Goal: Transaction & Acquisition: Obtain resource

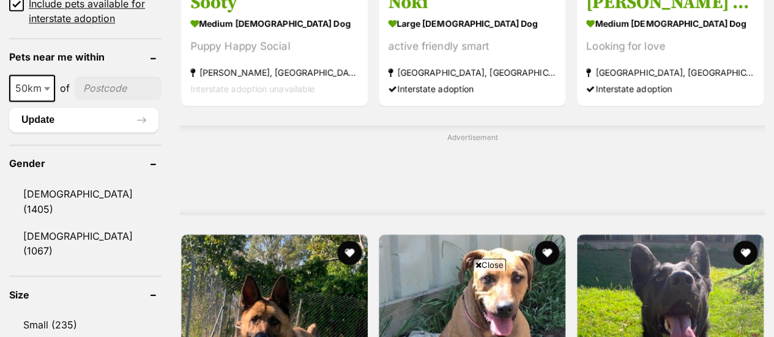
scroll to position [980, 0]
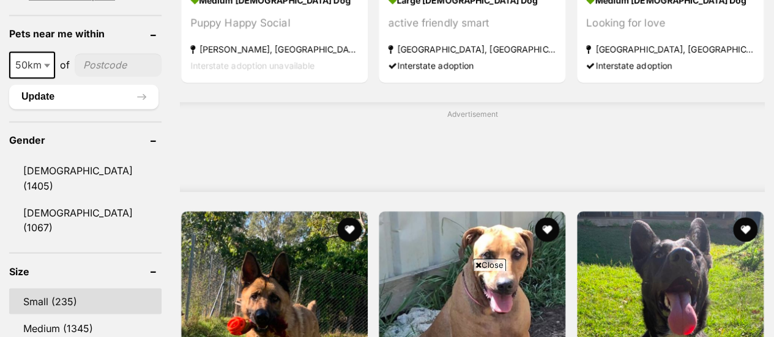
click at [38, 288] on link "Small (235)" at bounding box center [85, 301] width 152 height 26
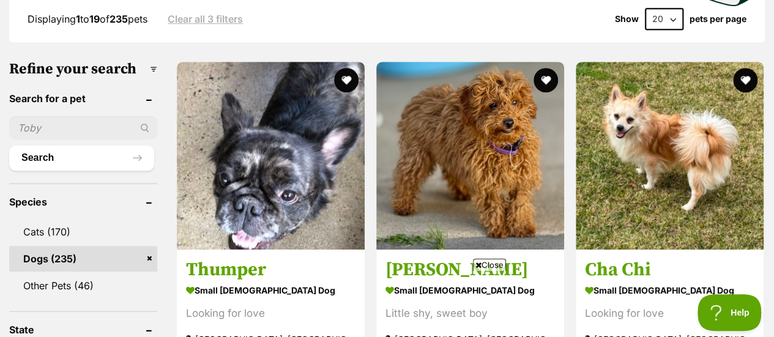
click at [479, 265] on icon at bounding box center [479, 265] width 6 height 8
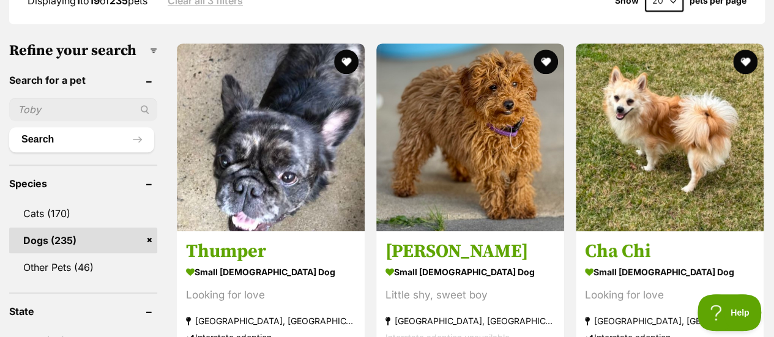
scroll to position [367, 0]
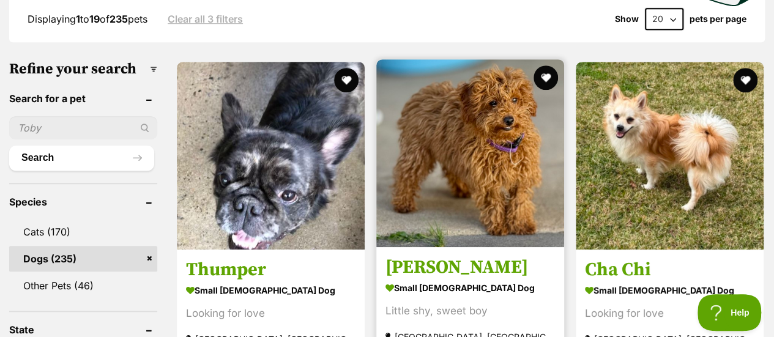
click at [419, 257] on h3 "Quade" at bounding box center [471, 268] width 170 height 23
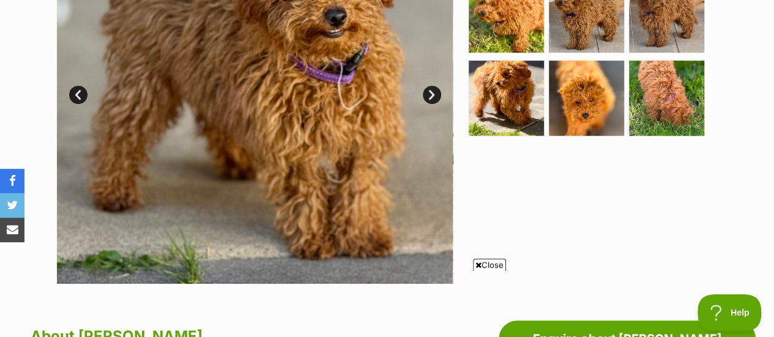
click at [476, 266] on icon at bounding box center [479, 265] width 6 height 8
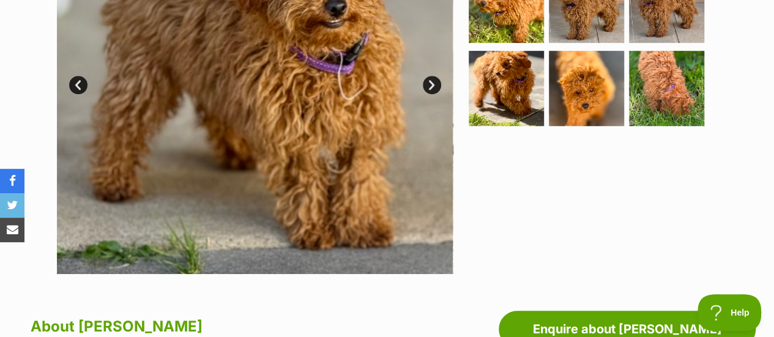
scroll to position [306, 0]
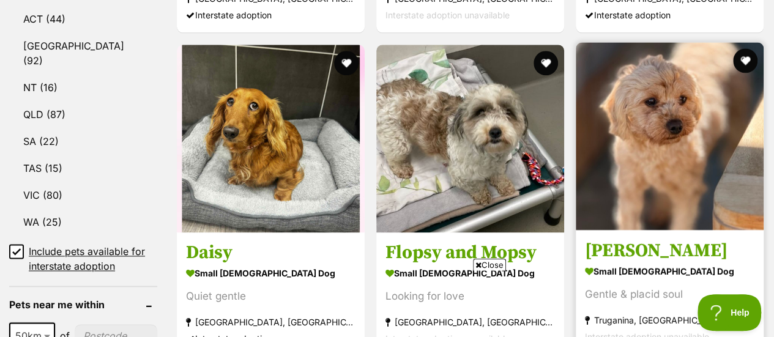
scroll to position [735, 0]
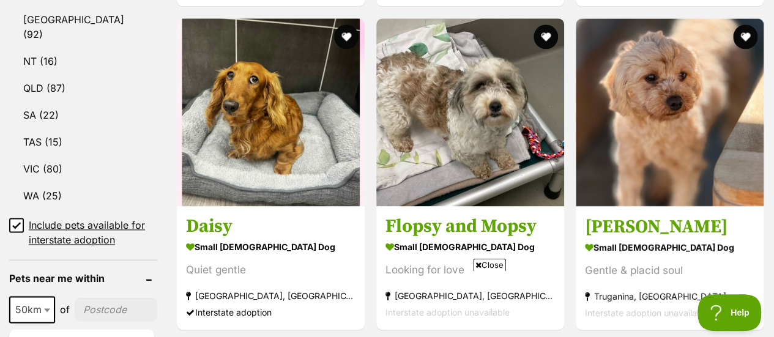
click at [479, 263] on icon at bounding box center [479, 265] width 6 height 8
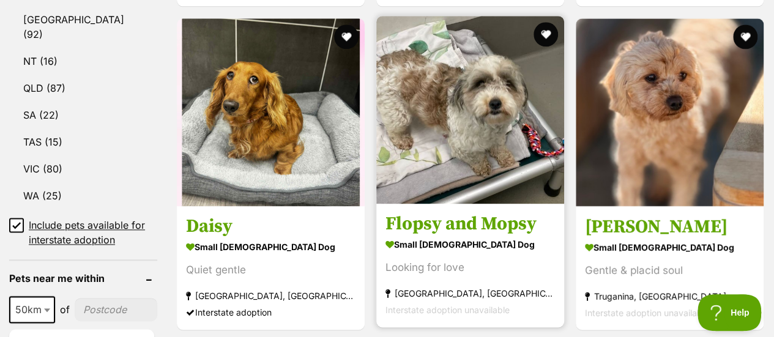
click at [468, 212] on h3 "Flopsy and Mopsy" at bounding box center [471, 223] width 170 height 23
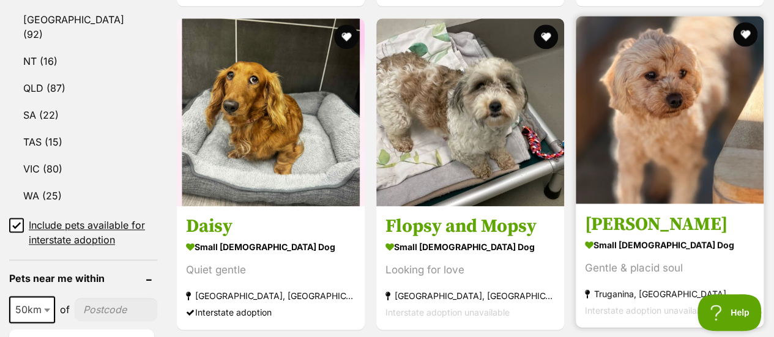
click at [620, 212] on h3 "[PERSON_NAME]" at bounding box center [670, 223] width 170 height 23
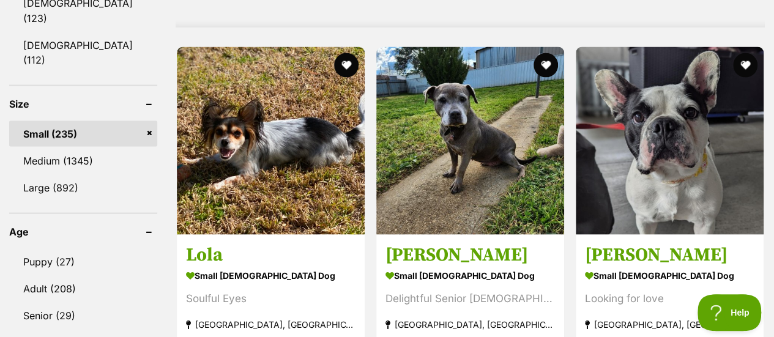
scroll to position [1163, 0]
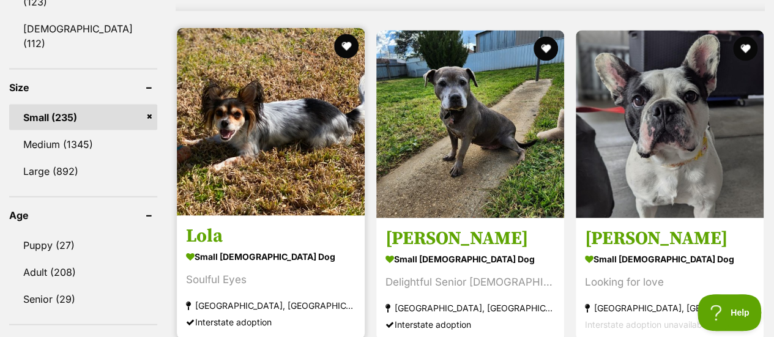
click at [208, 225] on h3 "Lola" at bounding box center [271, 236] width 170 height 23
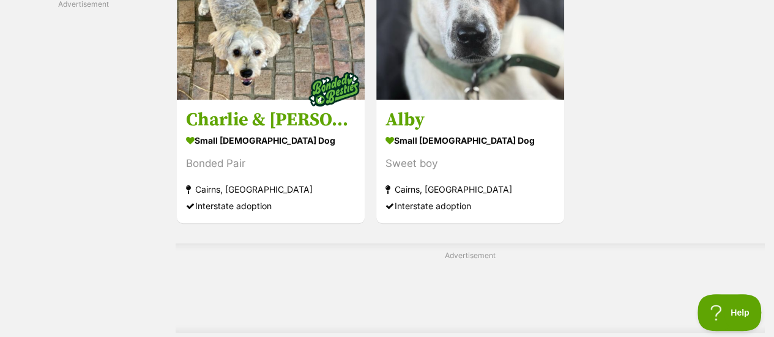
scroll to position [2755, 0]
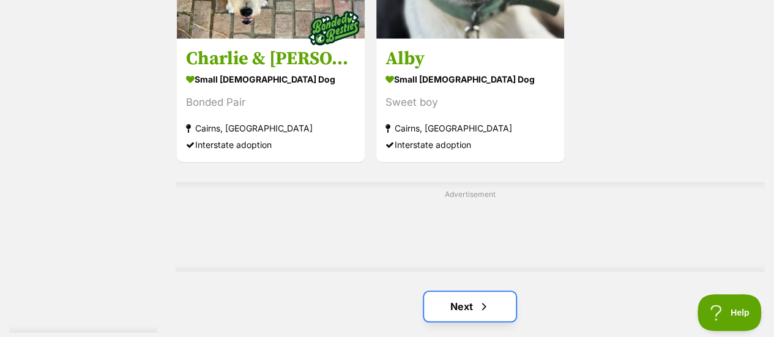
click at [457, 292] on link "Next" at bounding box center [470, 306] width 92 height 29
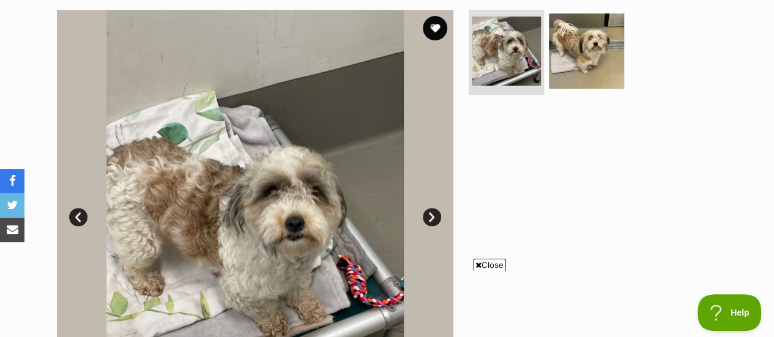
click at [476, 269] on icon at bounding box center [479, 265] width 6 height 8
click at [429, 216] on link "Next" at bounding box center [432, 217] width 18 height 18
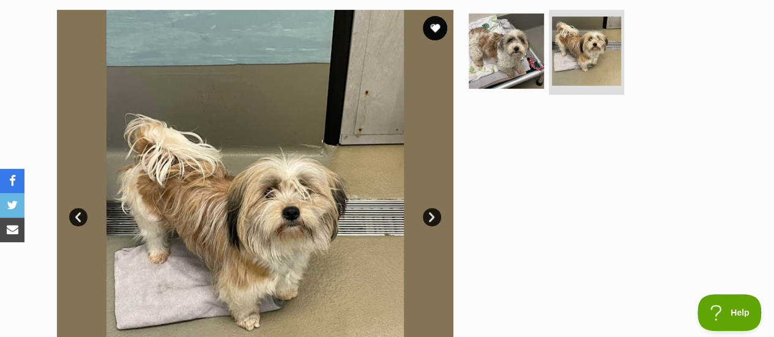
click at [429, 217] on link "Next" at bounding box center [432, 217] width 18 height 18
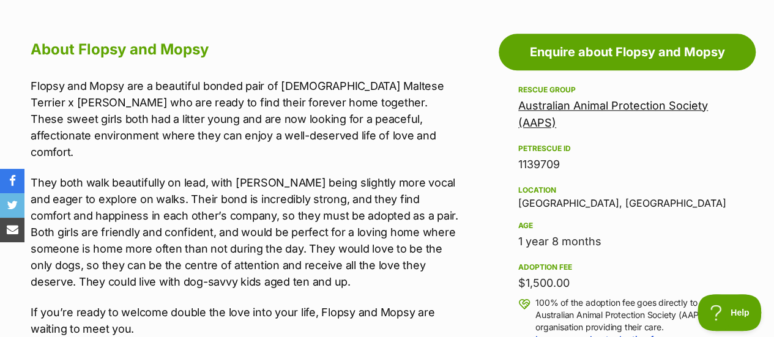
scroll to position [673, 0]
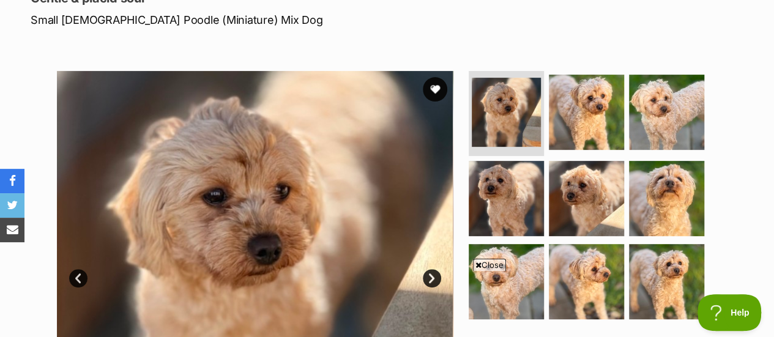
click at [479, 263] on icon at bounding box center [479, 265] width 6 height 8
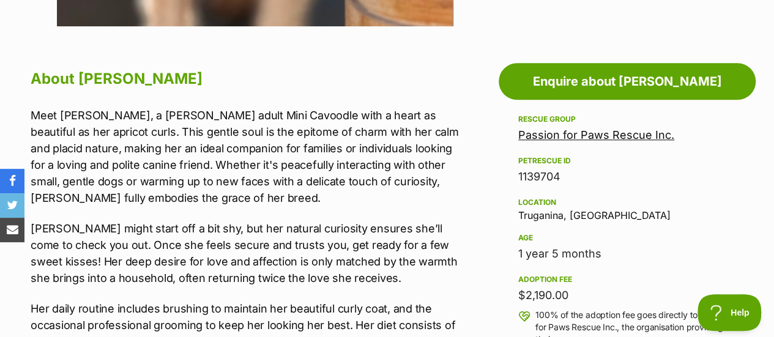
scroll to position [551, 0]
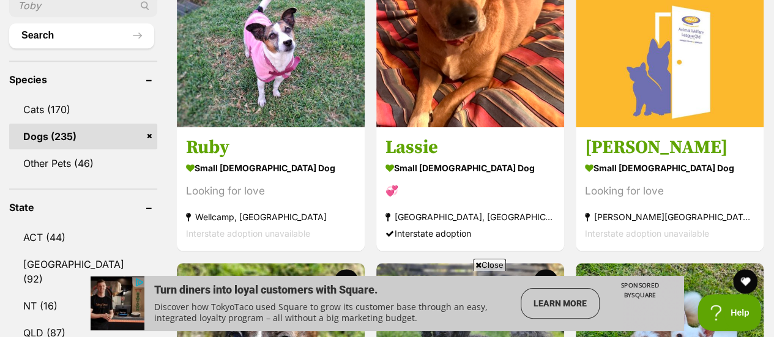
click at [479, 265] on icon at bounding box center [479, 265] width 6 height 8
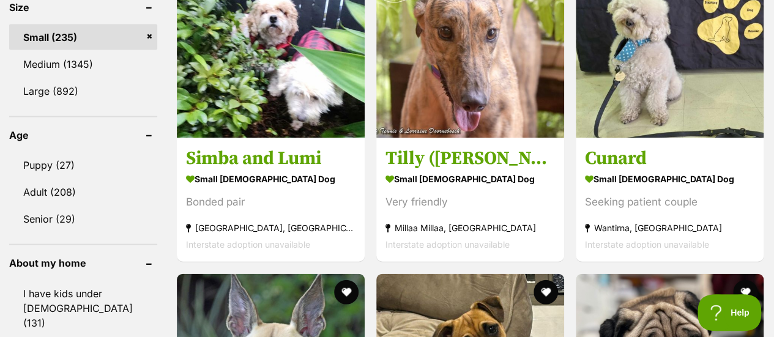
scroll to position [1224, 0]
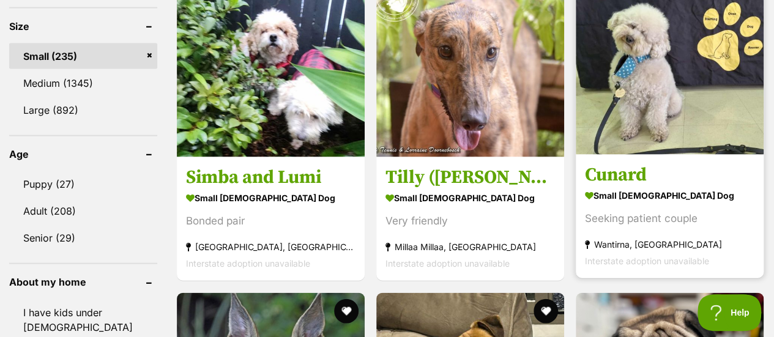
click at [621, 163] on h3 "Cunard" at bounding box center [670, 174] width 170 height 23
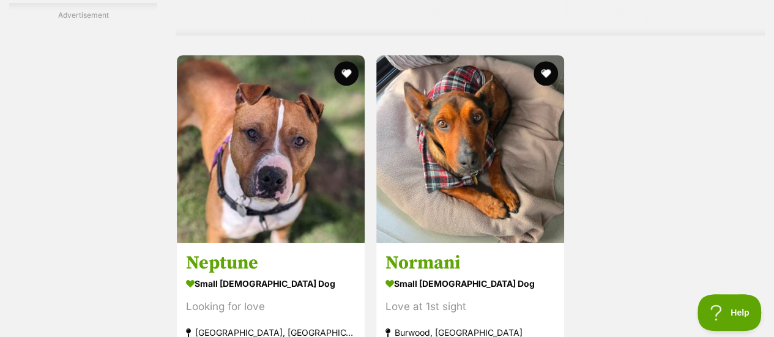
scroll to position [2755, 0]
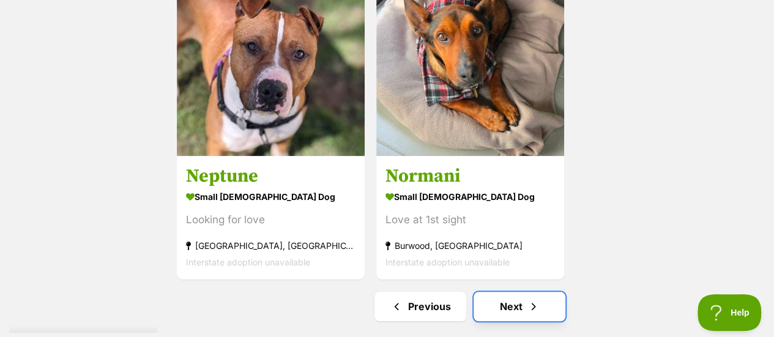
click at [521, 292] on link "Next" at bounding box center [520, 306] width 92 height 29
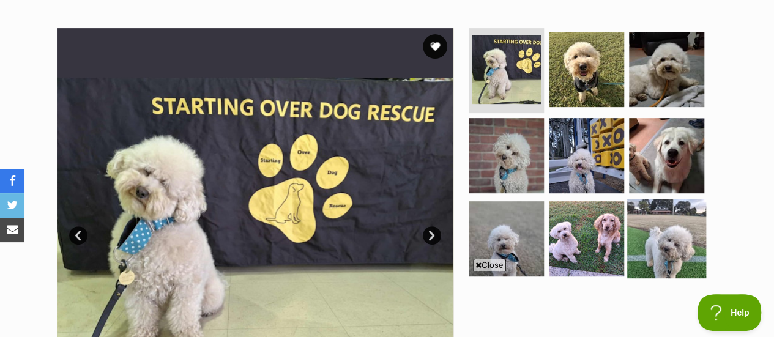
scroll to position [245, 0]
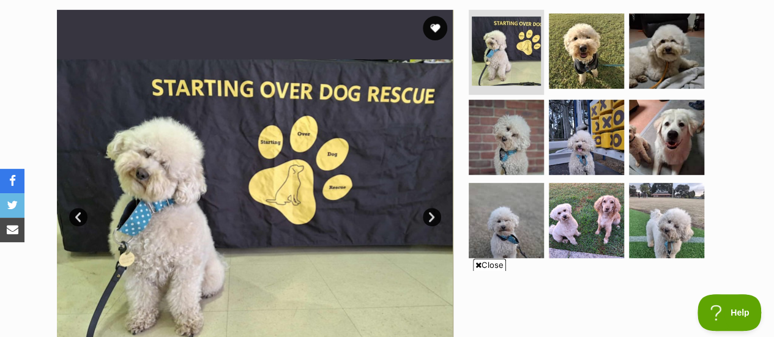
click at [476, 263] on icon at bounding box center [479, 265] width 6 height 8
click at [432, 219] on link "Next" at bounding box center [432, 217] width 18 height 18
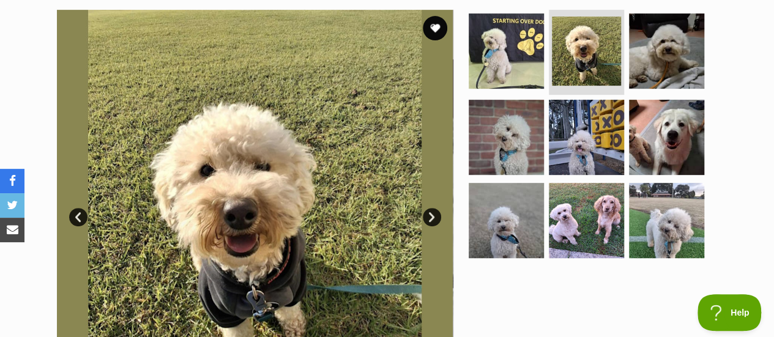
click at [432, 219] on link "Next" at bounding box center [432, 217] width 18 height 18
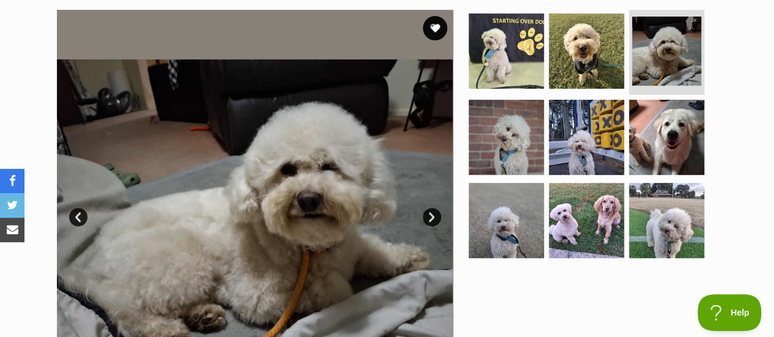
click at [432, 219] on link "Next" at bounding box center [432, 217] width 18 height 18
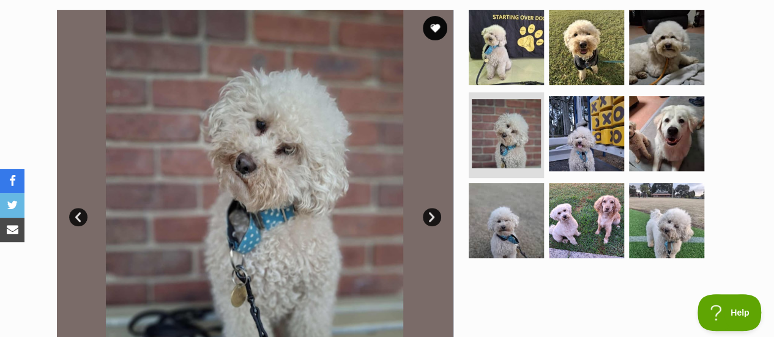
click at [432, 219] on link "Next" at bounding box center [432, 217] width 18 height 18
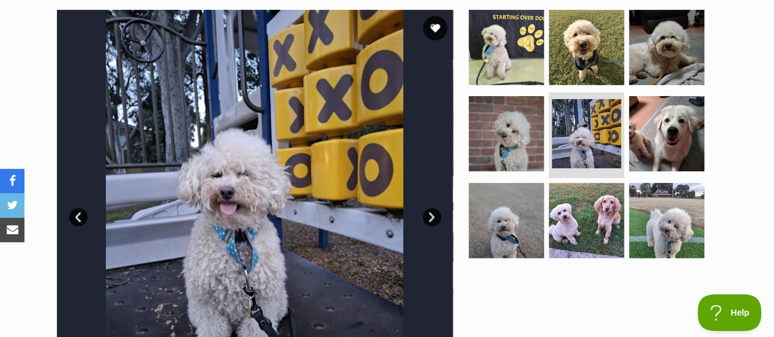
click at [432, 220] on link "Next" at bounding box center [432, 217] width 18 height 18
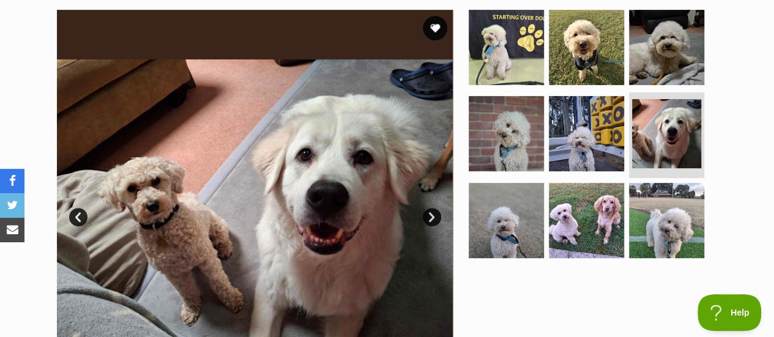
click at [432, 220] on link "Next" at bounding box center [432, 217] width 18 height 18
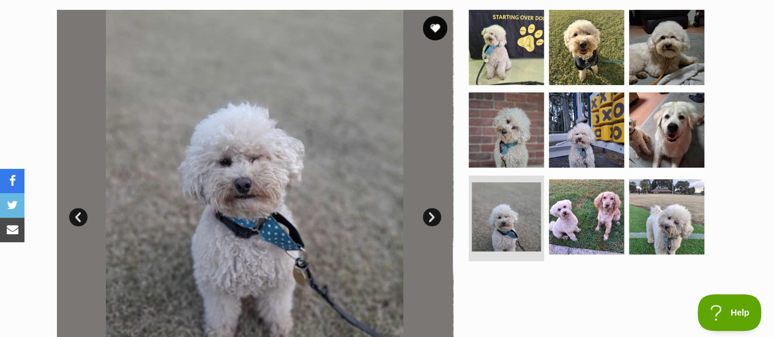
click at [432, 220] on link "Next" at bounding box center [432, 217] width 18 height 18
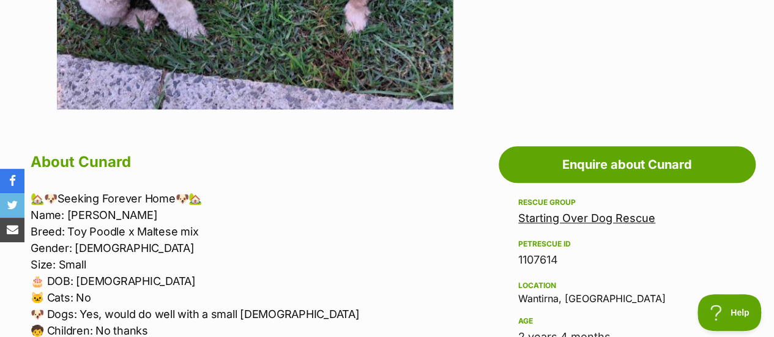
scroll to position [490, 0]
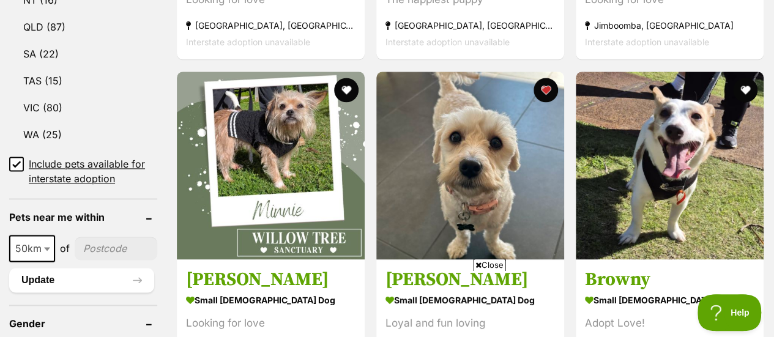
click at [476, 265] on icon at bounding box center [479, 265] width 6 height 8
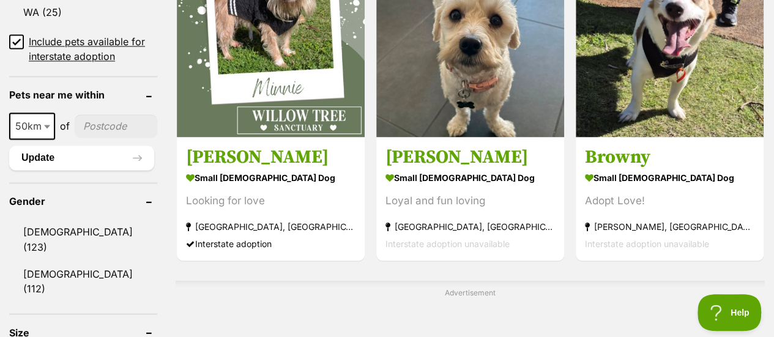
scroll to position [857, 0]
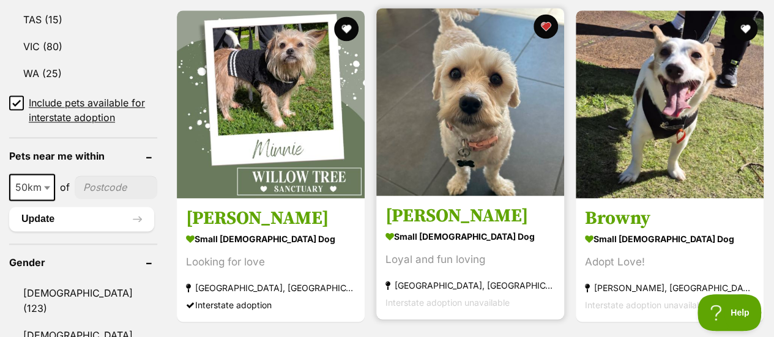
click at [406, 204] on h3 "[PERSON_NAME]" at bounding box center [471, 215] width 170 height 23
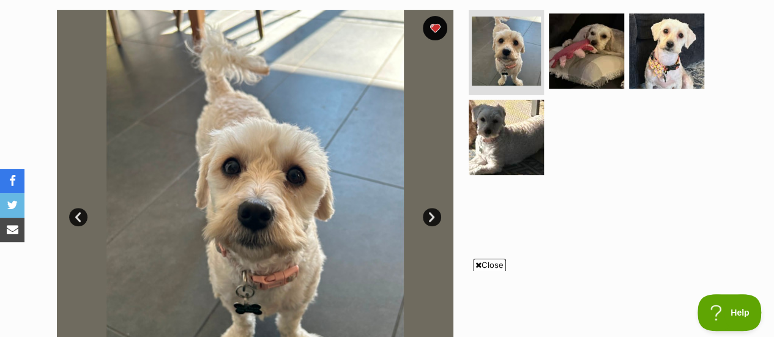
click at [478, 264] on icon at bounding box center [479, 265] width 6 height 8
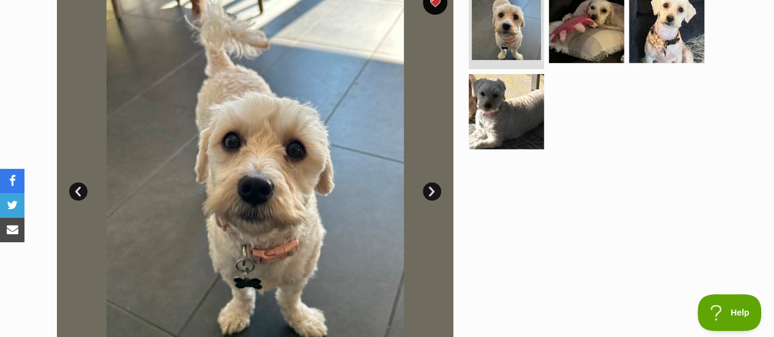
scroll to position [245, 0]
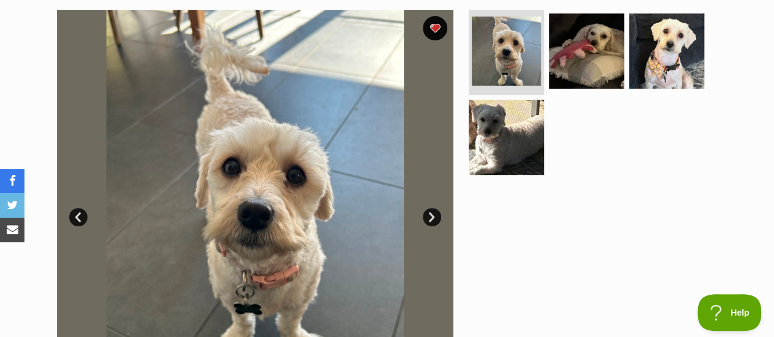
click at [432, 216] on link "Next" at bounding box center [432, 217] width 18 height 18
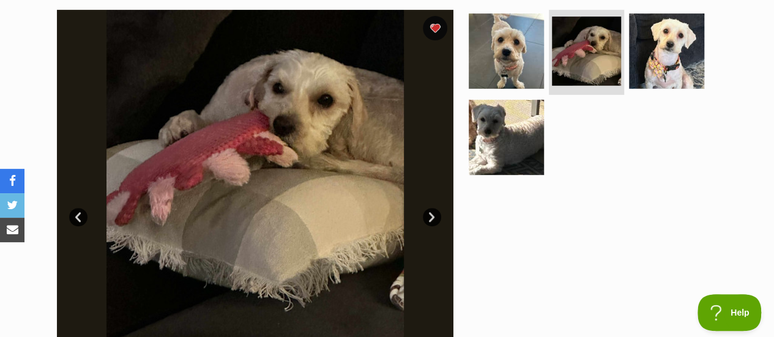
click at [432, 216] on link "Next" at bounding box center [432, 217] width 18 height 18
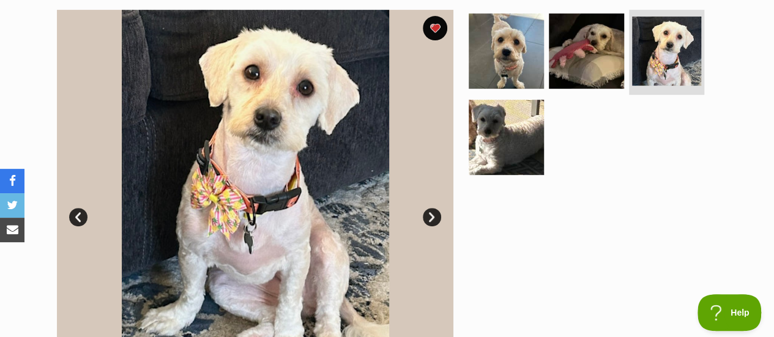
click at [432, 216] on link "Next" at bounding box center [432, 217] width 18 height 18
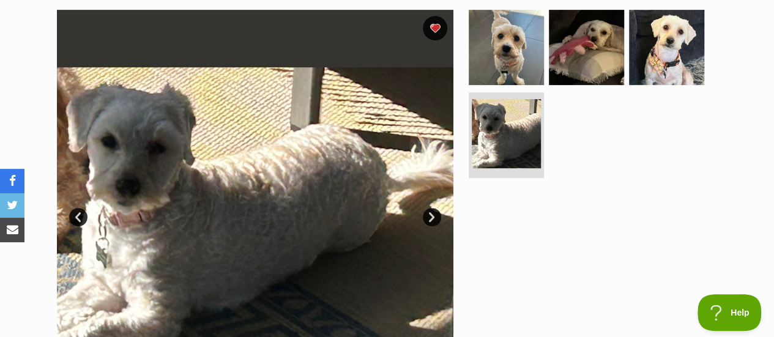
click at [432, 216] on link "Next" at bounding box center [432, 217] width 18 height 18
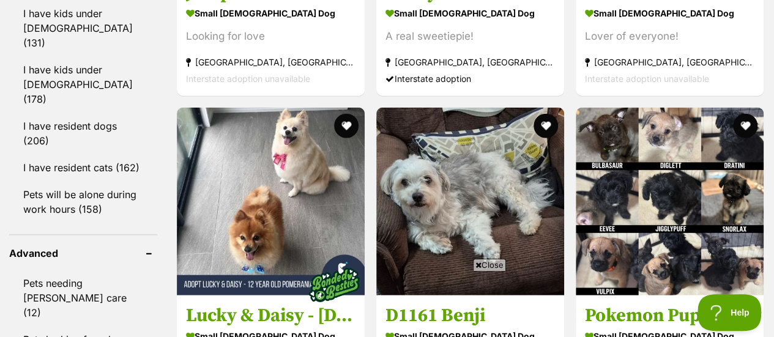
click at [476, 264] on icon at bounding box center [479, 265] width 6 height 8
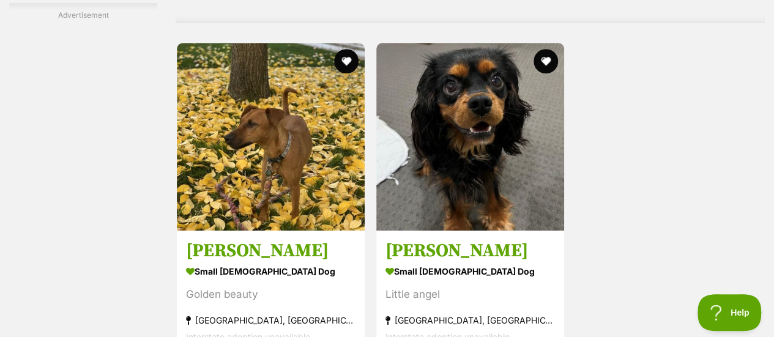
scroll to position [2932, 0]
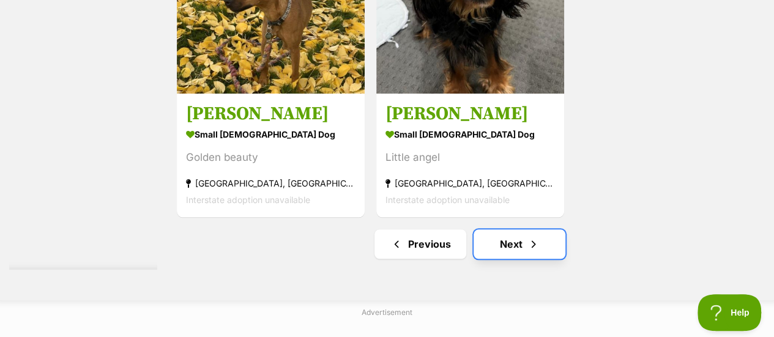
click at [513, 230] on link "Next" at bounding box center [520, 244] width 92 height 29
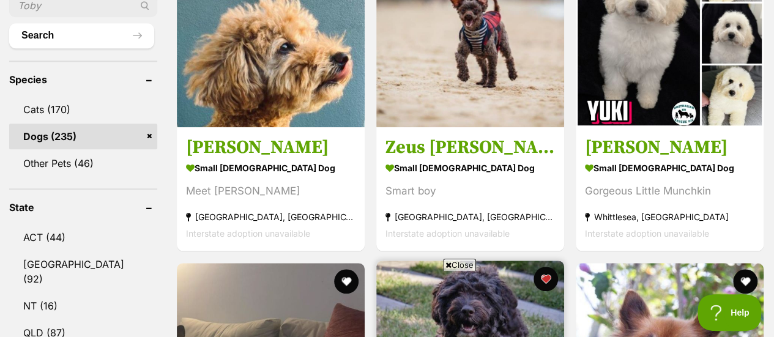
click at [446, 264] on icon at bounding box center [449, 265] width 6 height 8
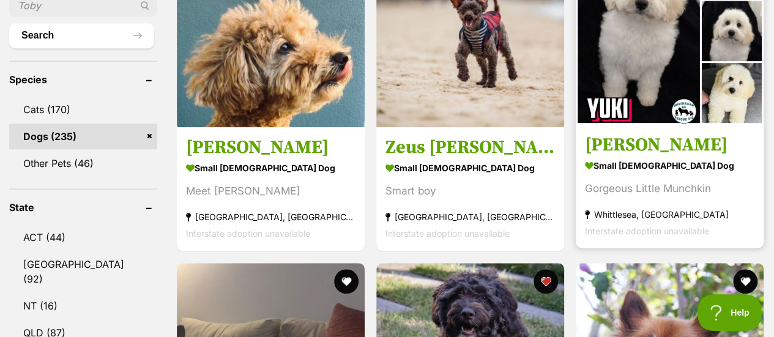
click at [606, 134] on h3 "Yuki" at bounding box center [670, 145] width 170 height 23
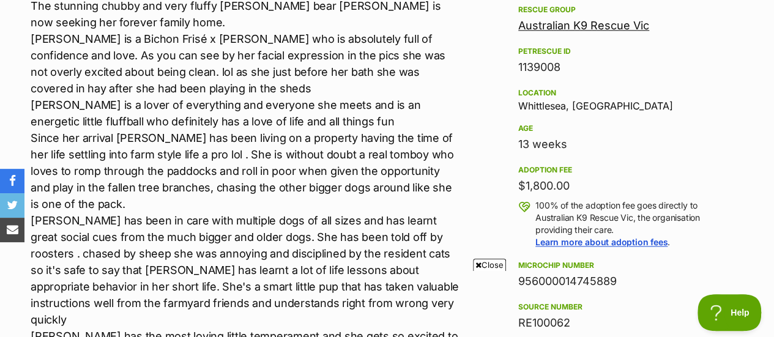
click at [476, 266] on icon at bounding box center [479, 265] width 6 height 8
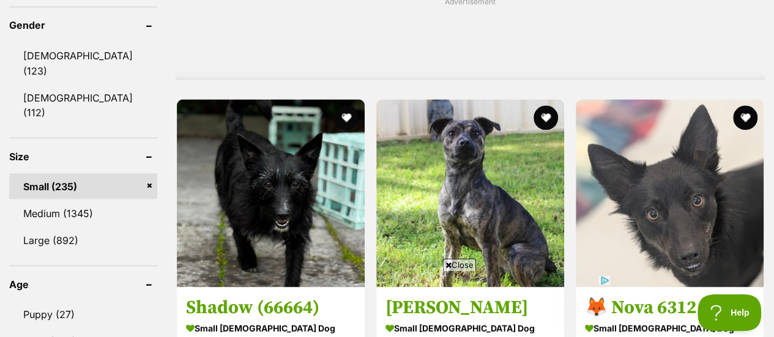
click at [447, 265] on icon at bounding box center [449, 265] width 6 height 8
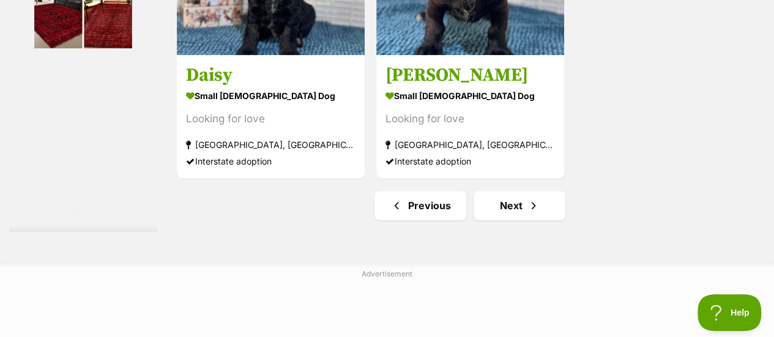
scroll to position [2870, 0]
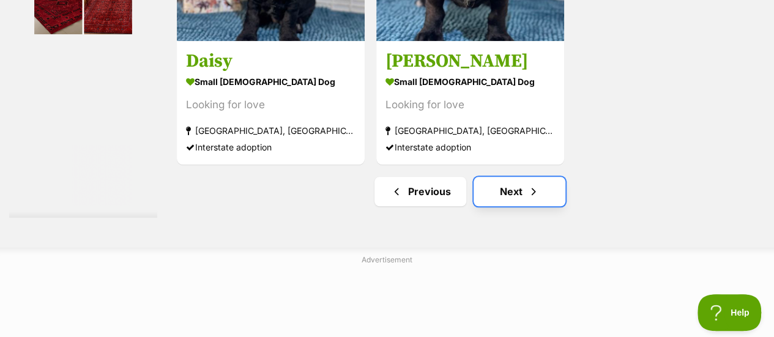
click at [511, 177] on link "Next" at bounding box center [520, 191] width 92 height 29
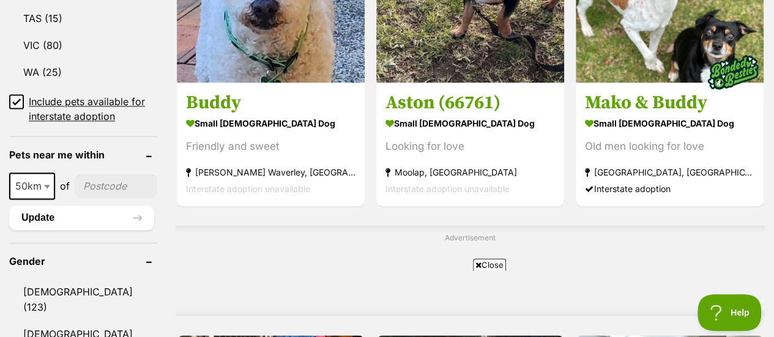
scroll to position [918, 0]
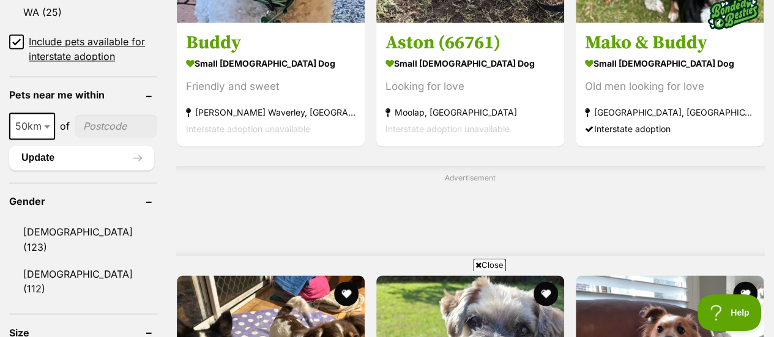
click at [478, 263] on icon at bounding box center [479, 265] width 6 height 8
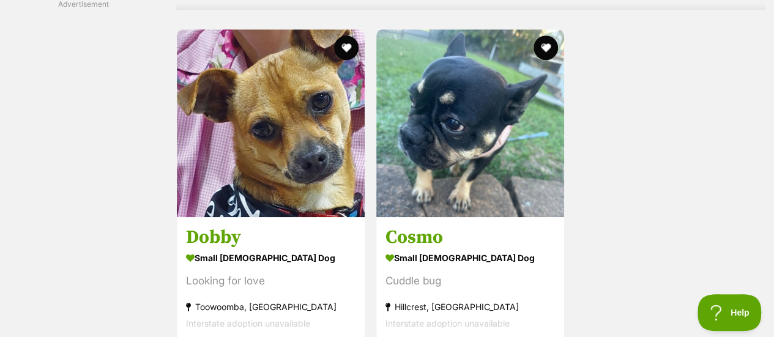
scroll to position [2755, 0]
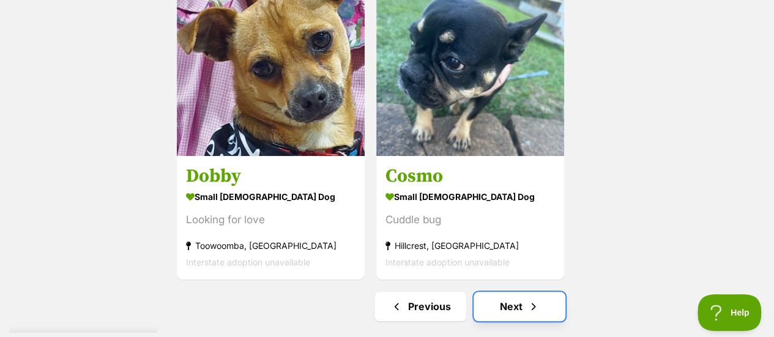
click at [513, 292] on link "Next" at bounding box center [520, 306] width 92 height 29
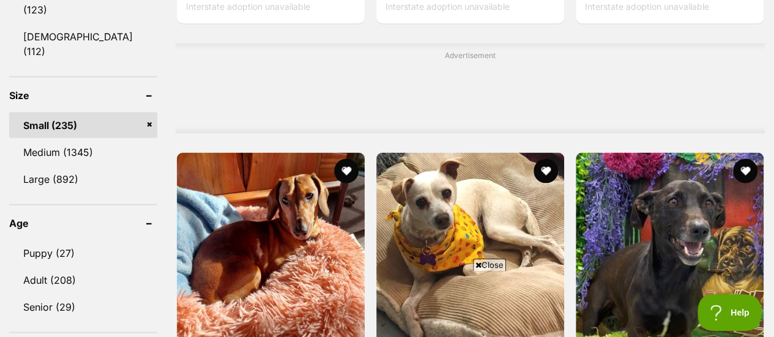
scroll to position [1163, 0]
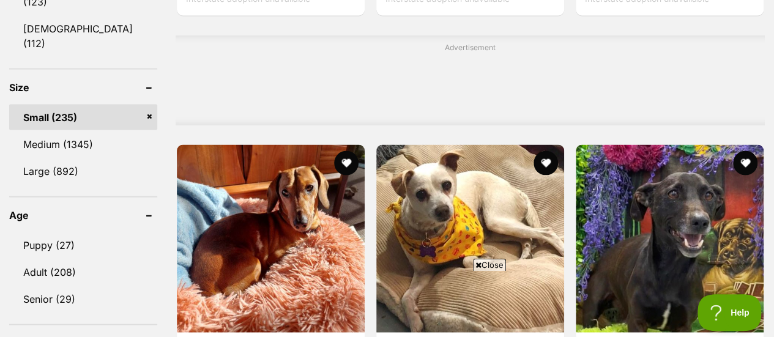
click at [476, 266] on icon at bounding box center [479, 265] width 6 height 8
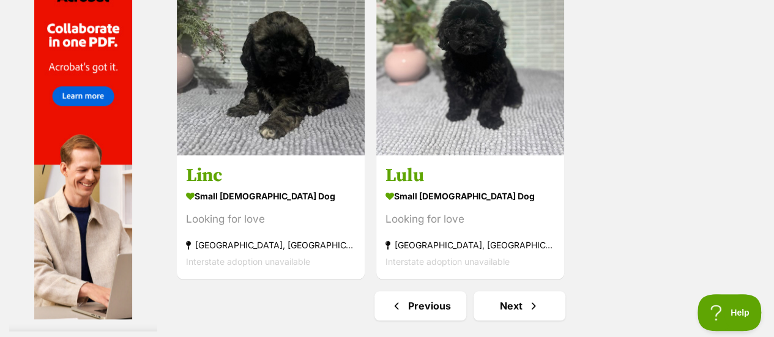
scroll to position [2877, 0]
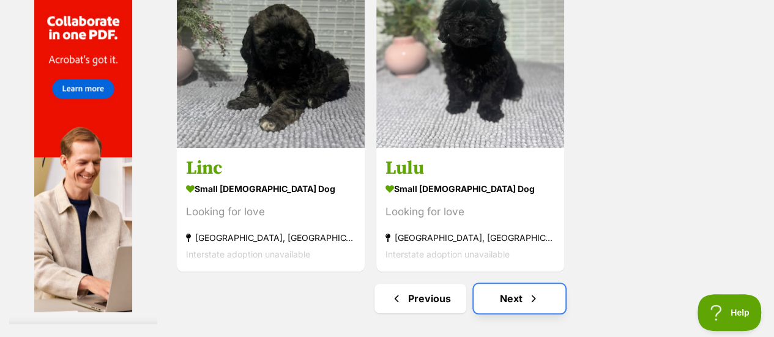
click at [506, 284] on link "Next" at bounding box center [520, 298] width 92 height 29
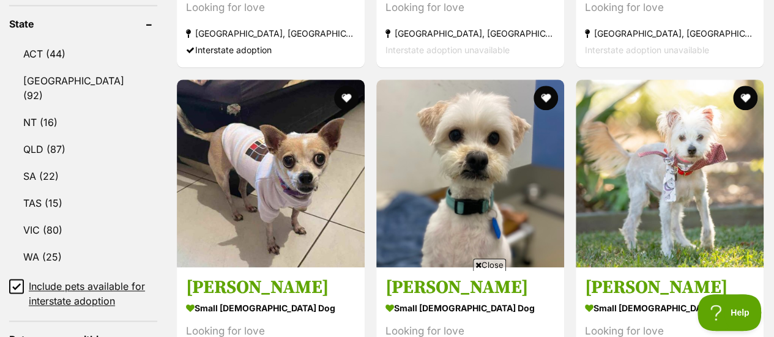
click at [479, 264] on icon at bounding box center [479, 265] width 6 height 8
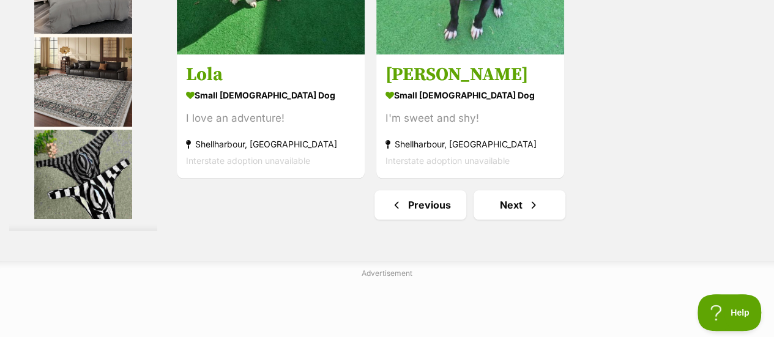
scroll to position [2877, 0]
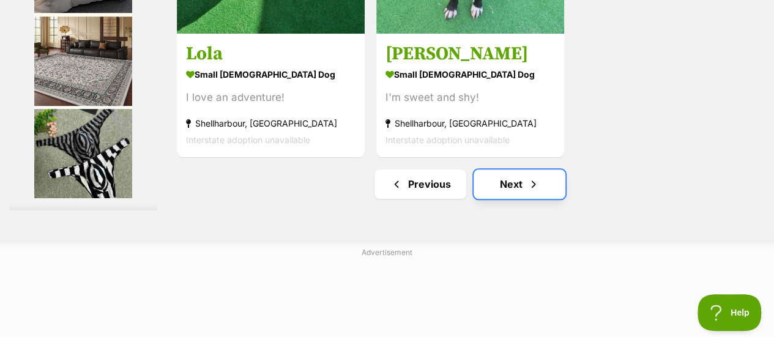
click at [511, 170] on link "Next" at bounding box center [520, 184] width 92 height 29
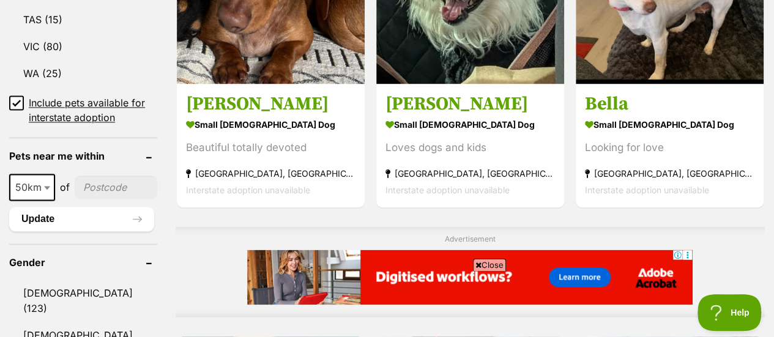
drag, startPoint x: 476, startPoint y: 265, endPoint x: 256, endPoint y: 48, distance: 309.1
click at [476, 265] on icon at bounding box center [479, 265] width 6 height 8
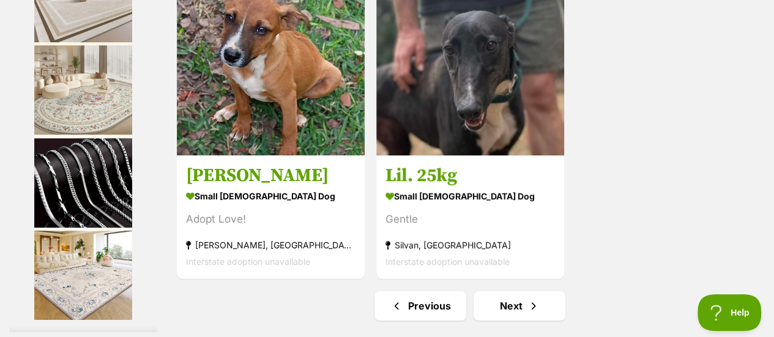
scroll to position [2816, 0]
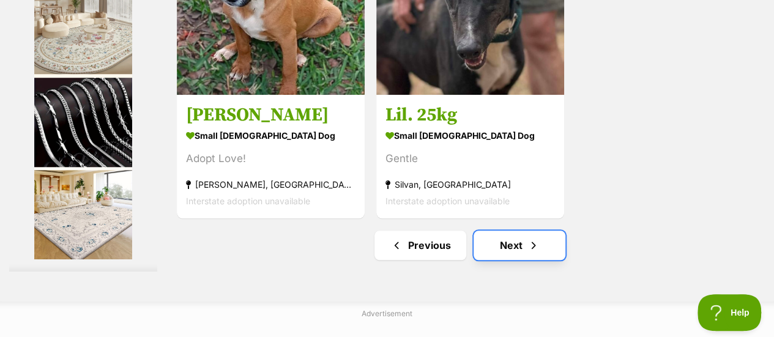
click at [513, 231] on link "Next" at bounding box center [520, 245] width 92 height 29
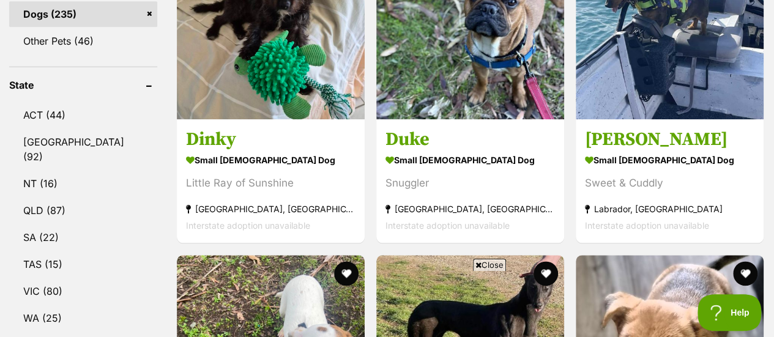
click at [479, 264] on icon at bounding box center [479, 265] width 6 height 8
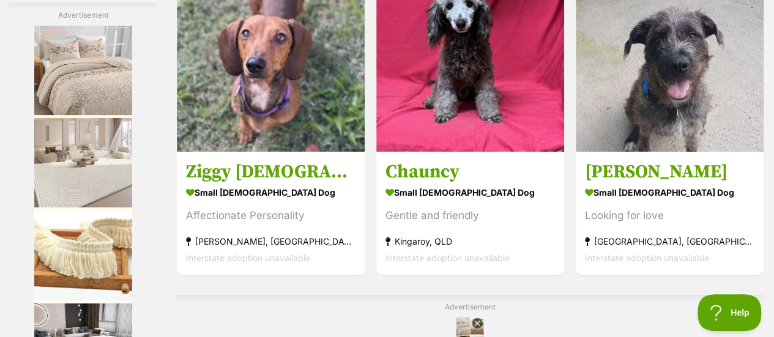
scroll to position [2388, 0]
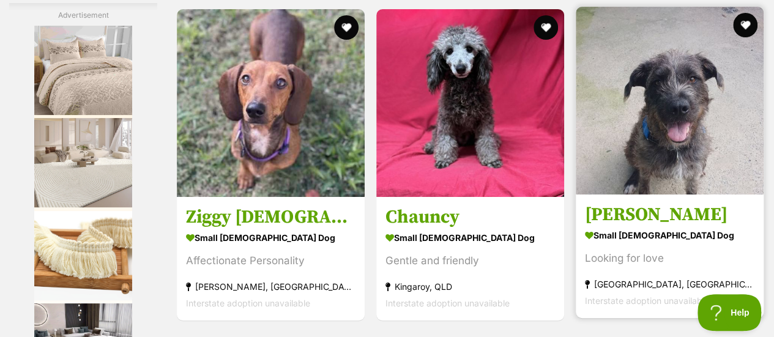
click at [609, 203] on h3 "Sally" at bounding box center [670, 214] width 170 height 23
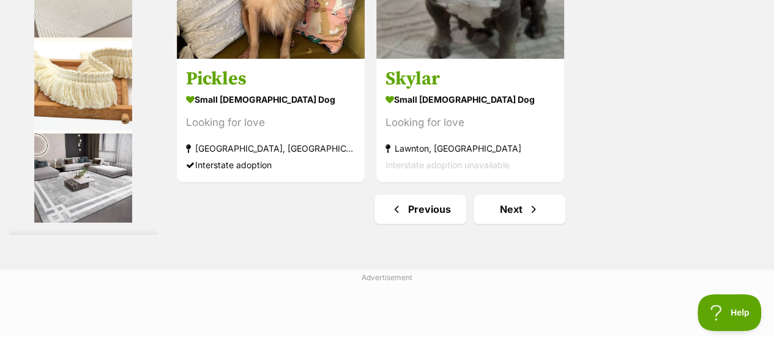
scroll to position [3000, 0]
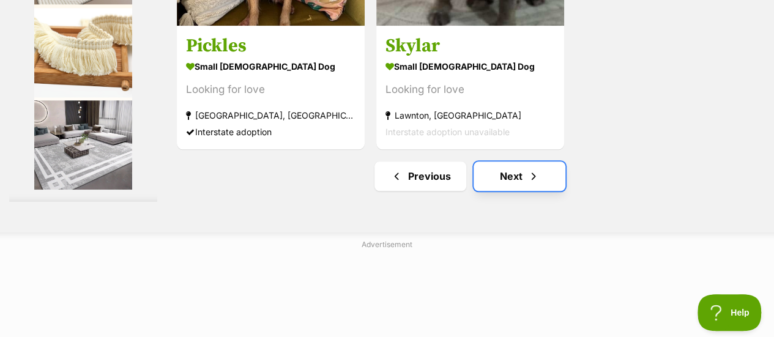
click at [508, 162] on link "Next" at bounding box center [520, 176] width 92 height 29
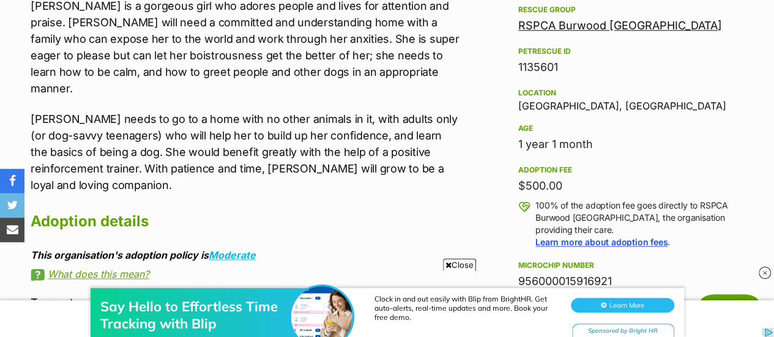
scroll to position [673, 0]
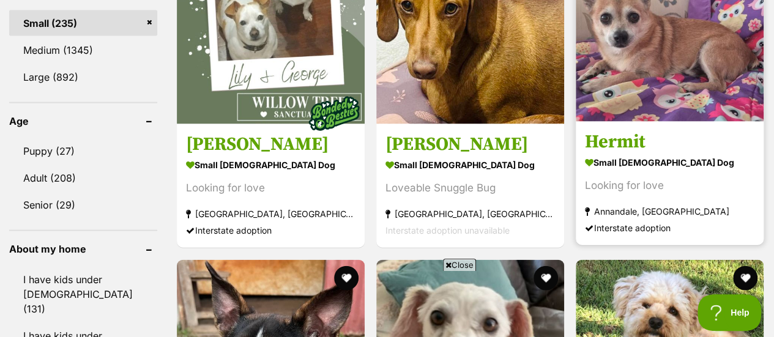
scroll to position [1286, 0]
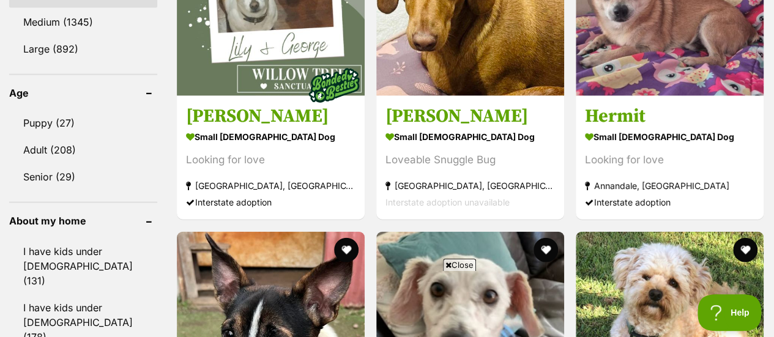
click at [447, 264] on icon at bounding box center [449, 265] width 6 height 8
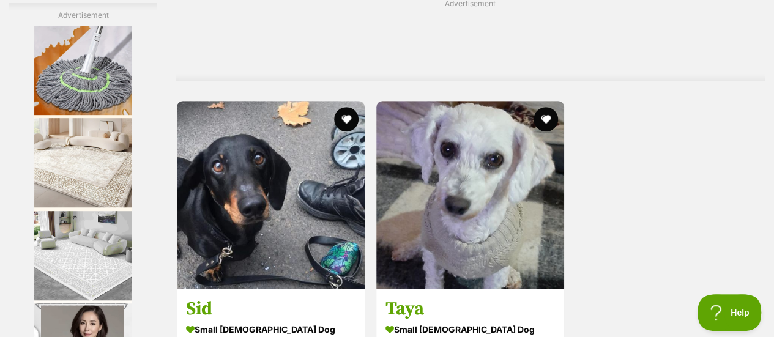
scroll to position [2755, 0]
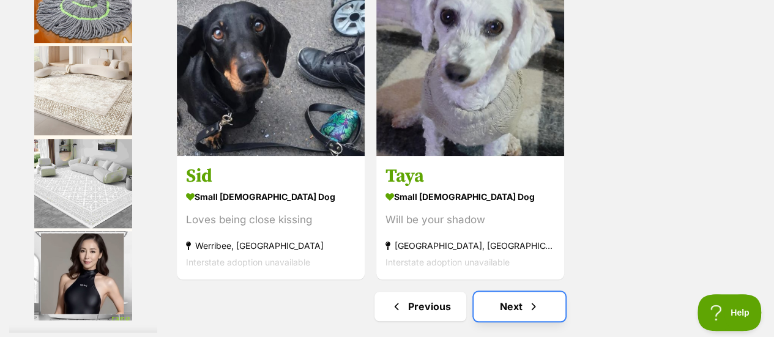
click at [507, 292] on link "Next" at bounding box center [520, 306] width 92 height 29
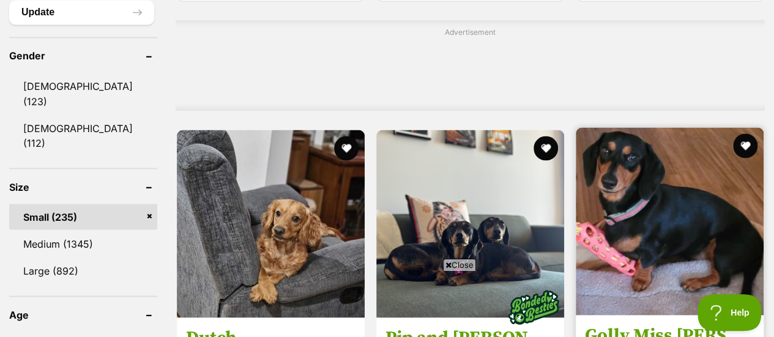
scroll to position [1163, 0]
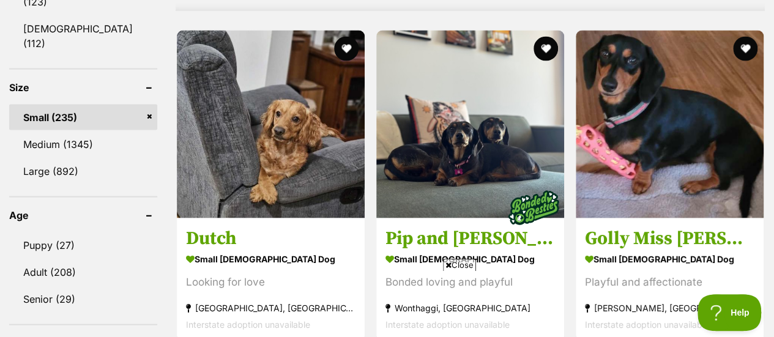
click at [446, 267] on icon at bounding box center [449, 265] width 6 height 8
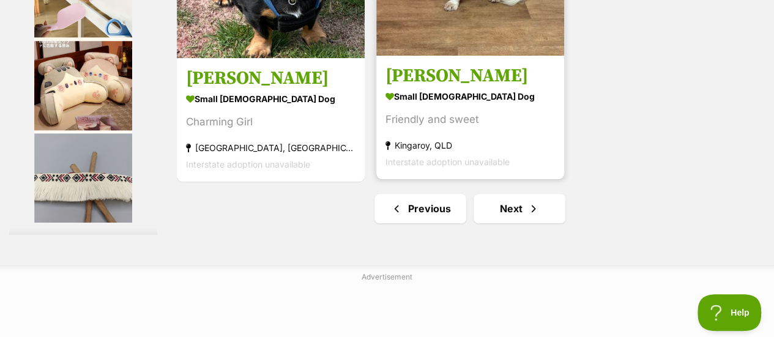
scroll to position [2877, 0]
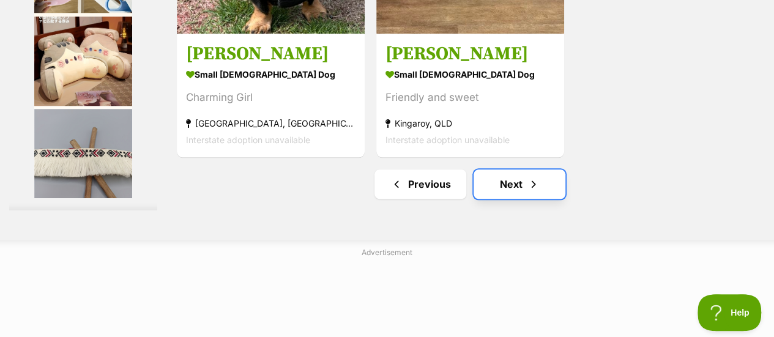
click at [511, 170] on link "Next" at bounding box center [520, 184] width 92 height 29
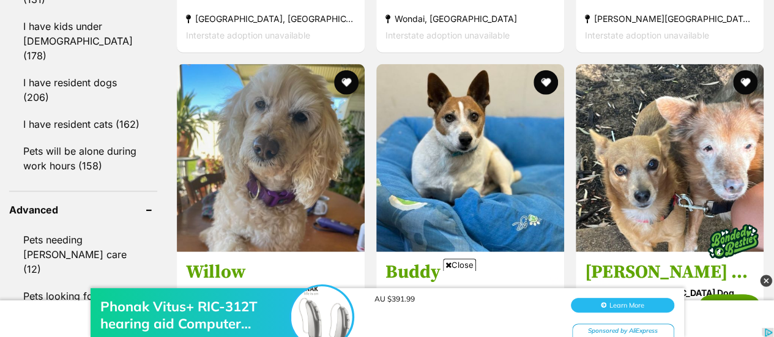
scroll to position [1592, 0]
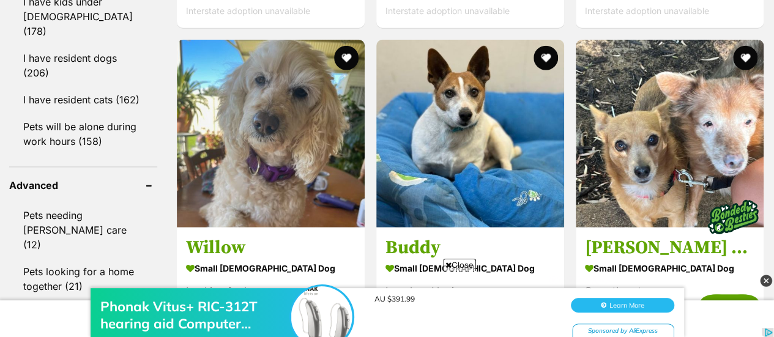
drag, startPoint x: 451, startPoint y: 266, endPoint x: 453, endPoint y: 524, distance: 258.4
click at [451, 266] on div "Phonak Vitus+ RIC-312T hearing aid Computer Programming digital Suitable for mi…" at bounding box center [387, 300] width 774 height 73
click at [453, 260] on span "Close" at bounding box center [459, 265] width 33 height 12
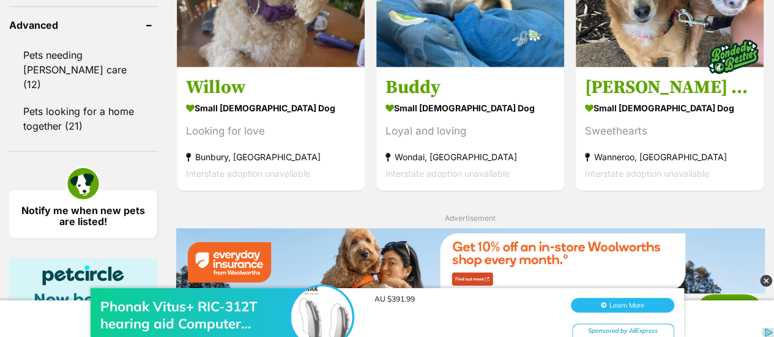
scroll to position [1837, 0]
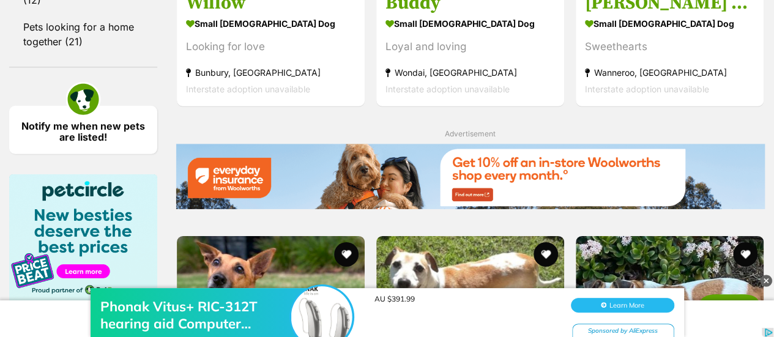
drag, startPoint x: 765, startPoint y: 279, endPoint x: 768, endPoint y: 10, distance: 269.4
click at [765, 279] on img at bounding box center [766, 281] width 12 height 12
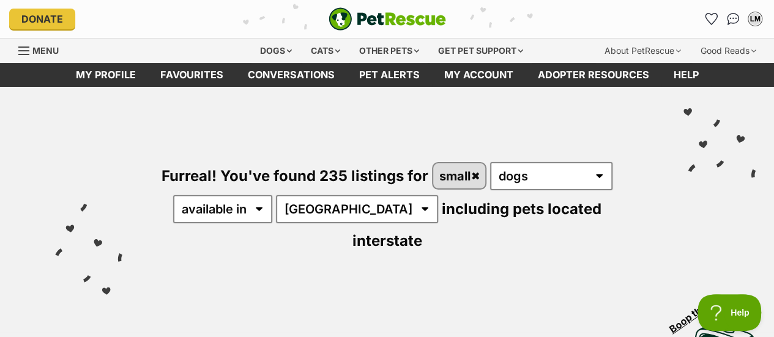
scroll to position [26, 0]
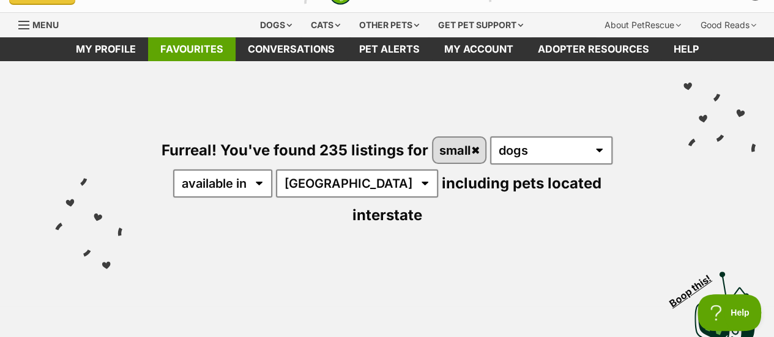
click at [195, 50] on link "Favourites" at bounding box center [192, 49] width 88 height 24
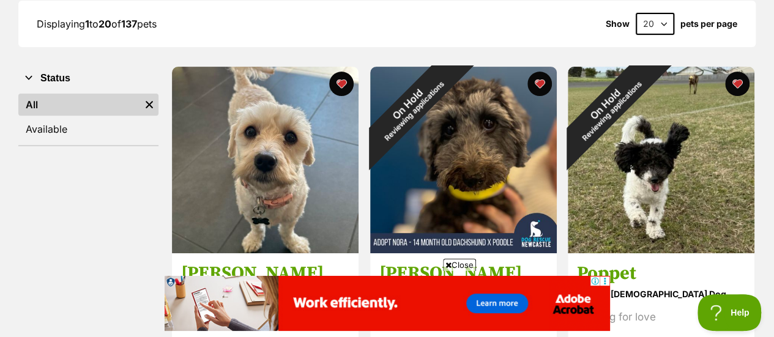
click at [446, 263] on icon at bounding box center [449, 265] width 6 height 8
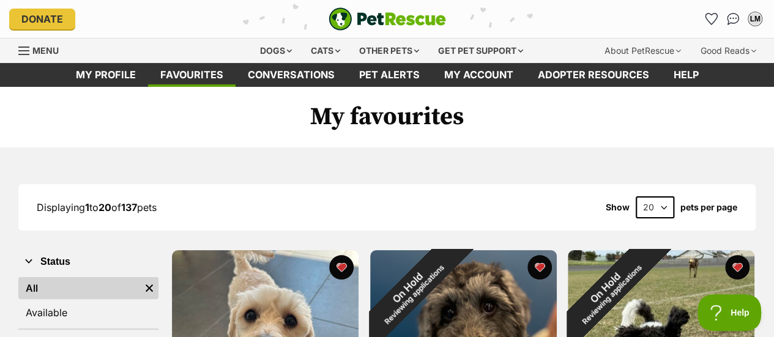
click at [24, 48] on div "Menu" at bounding box center [24, 51] width 12 height 10
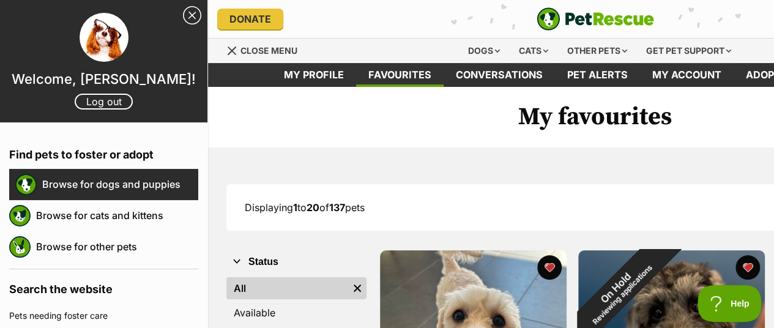
click at [126, 189] on link "Browse for dogs and puppies" at bounding box center [120, 184] width 156 height 26
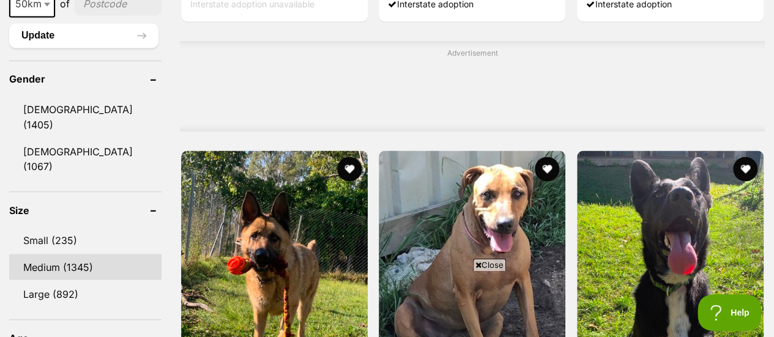
click at [39, 254] on link "Medium (1345)" at bounding box center [85, 267] width 152 height 26
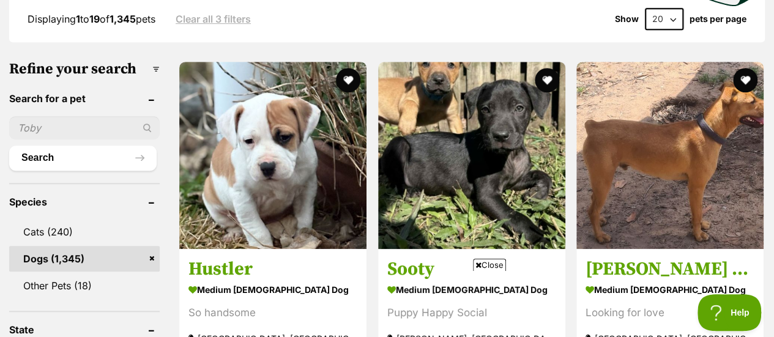
click at [479, 263] on icon at bounding box center [479, 265] width 6 height 8
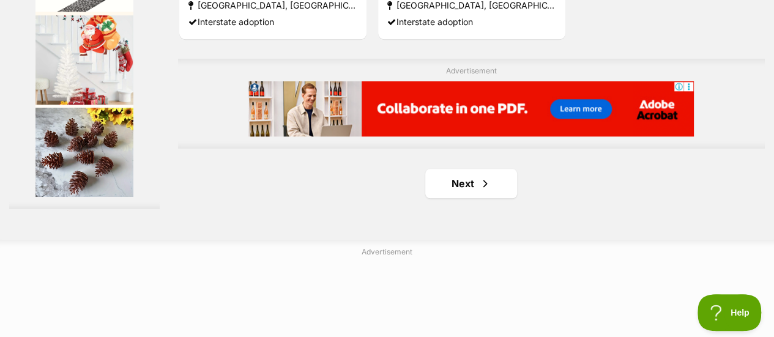
scroll to position [2877, 0]
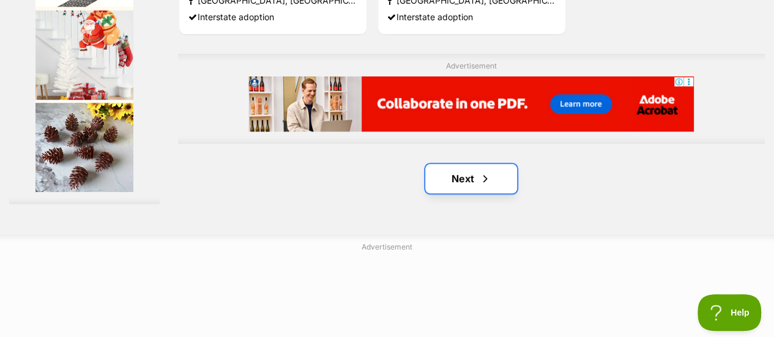
click at [462, 164] on link "Next" at bounding box center [471, 178] width 92 height 29
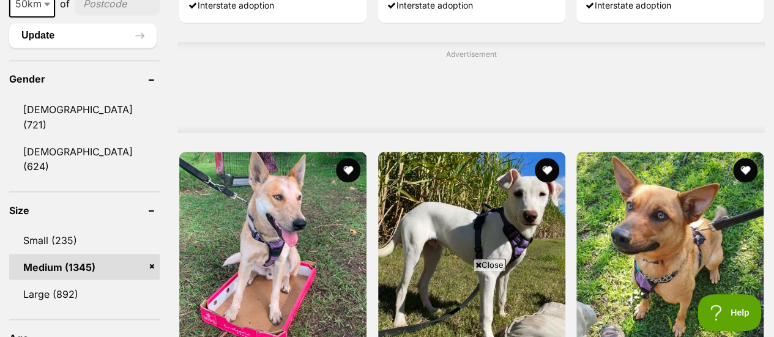
click at [473, 265] on span "Close" at bounding box center [489, 265] width 33 height 12
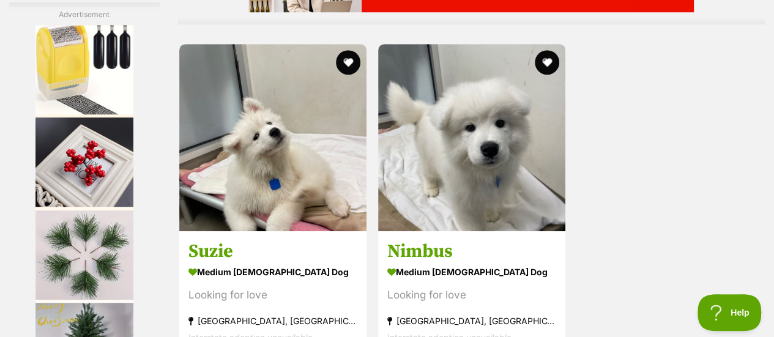
scroll to position [2694, 0]
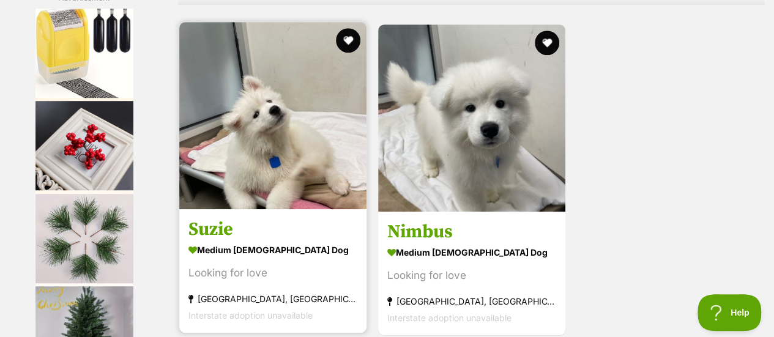
click at [210, 218] on h3 "Suzie" at bounding box center [273, 229] width 169 height 23
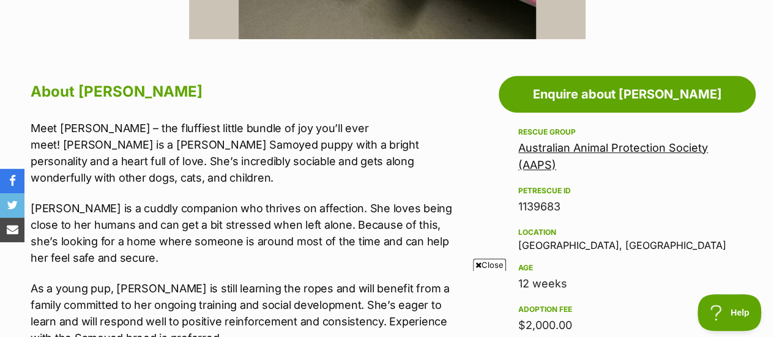
drag, startPoint x: 479, startPoint y: 265, endPoint x: 501, endPoint y: 258, distance: 23.8
click at [479, 265] on icon at bounding box center [479, 265] width 6 height 8
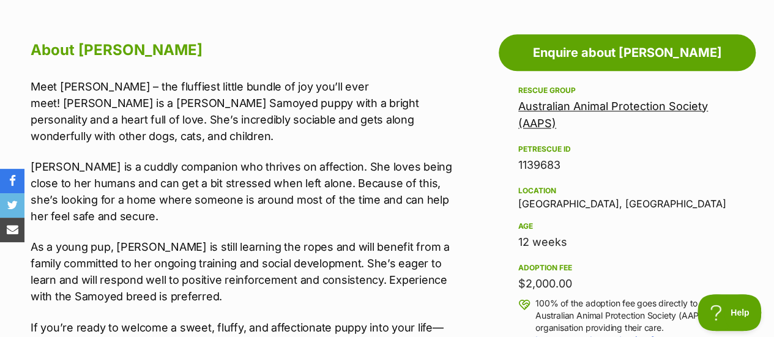
scroll to position [735, 0]
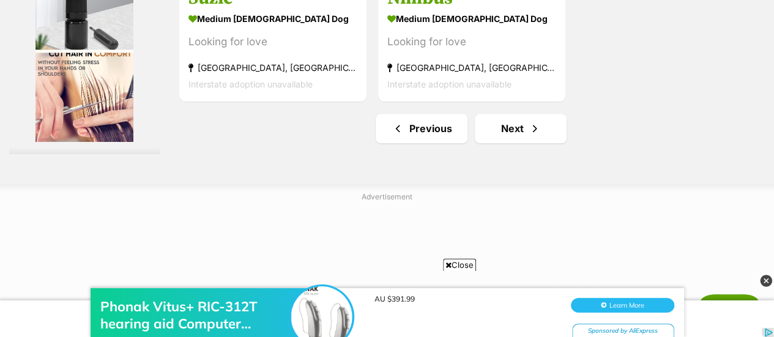
scroll to position [2902, 0]
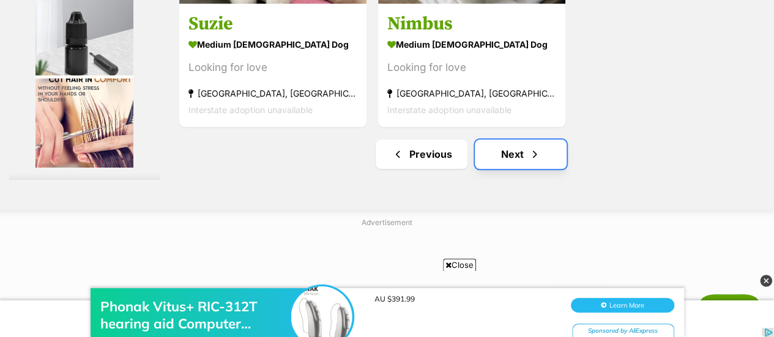
click at [520, 140] on link "Next" at bounding box center [521, 154] width 92 height 29
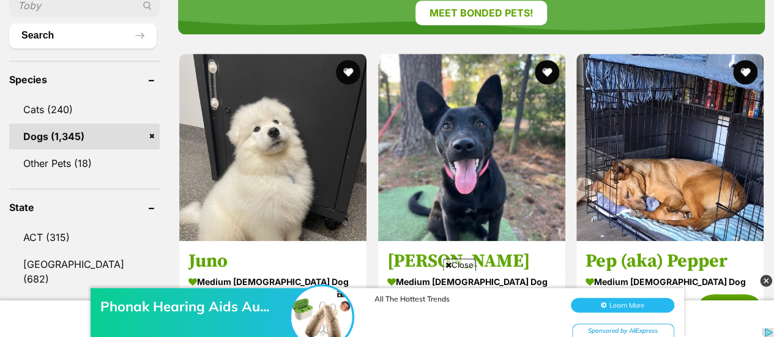
scroll to position [551, 0]
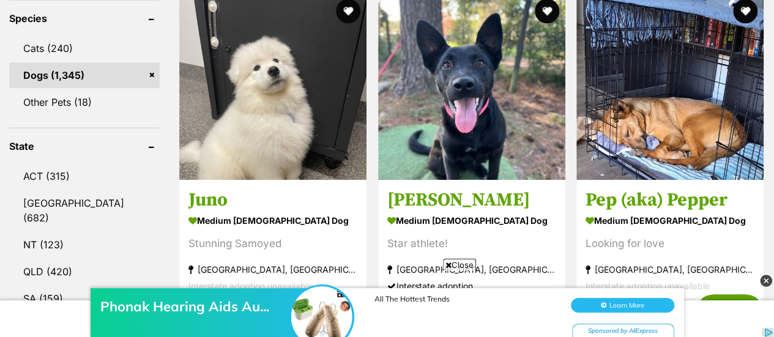
click at [447, 264] on div "Phonak Hearing Aids Au... All The Hottest Trends Learn More Sponsored by AliExp…" at bounding box center [387, 300] width 774 height 73
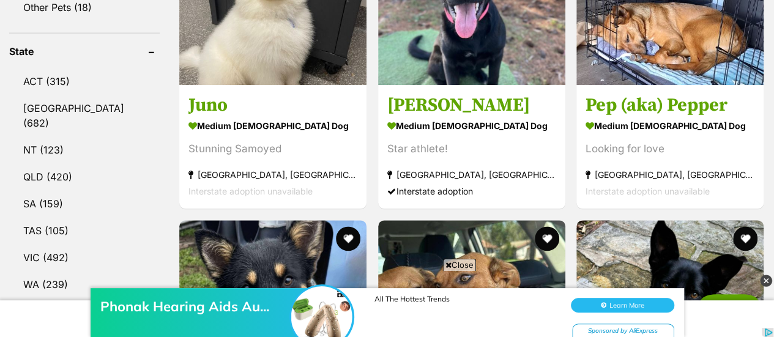
scroll to position [735, 0]
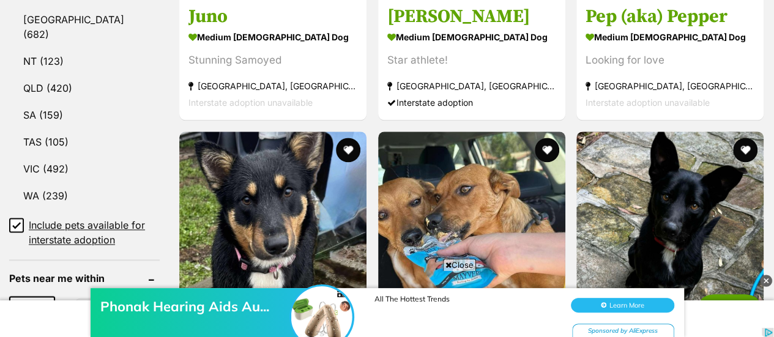
click at [766, 281] on img at bounding box center [766, 281] width 12 height 12
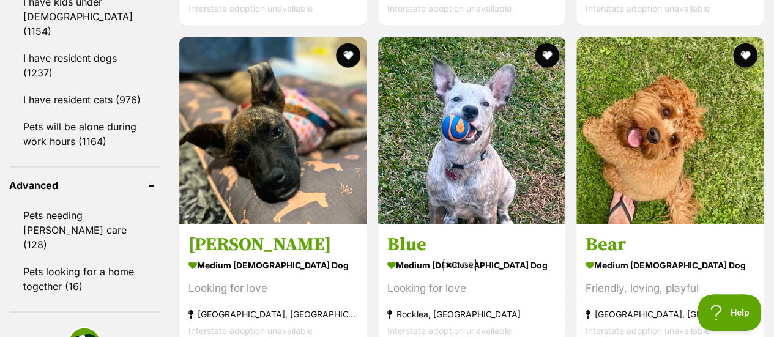
scroll to position [1653, 0]
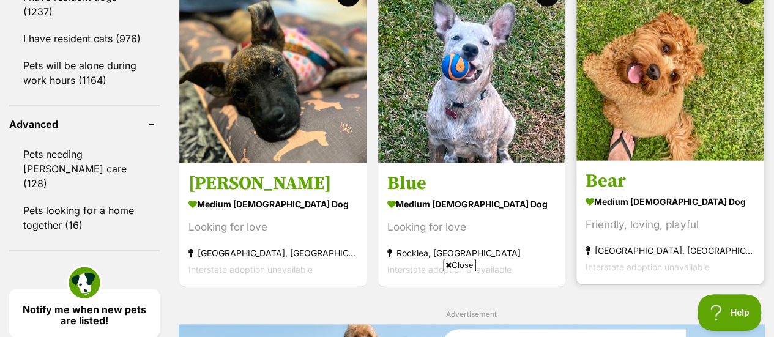
click at [606, 170] on h3 "Bear" at bounding box center [670, 181] width 169 height 23
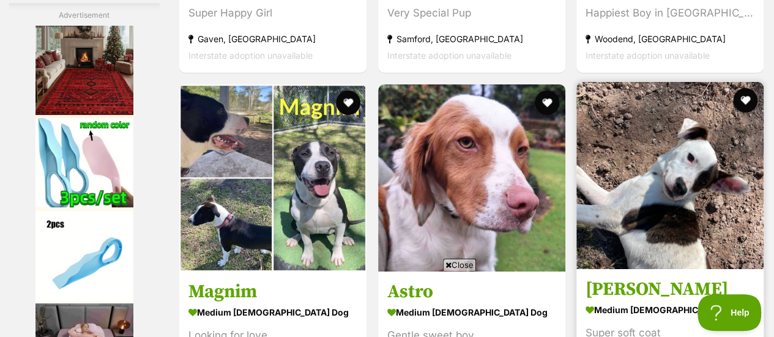
scroll to position [2326, 0]
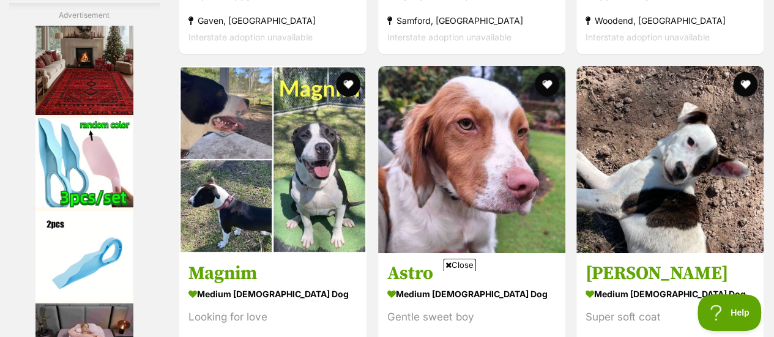
click at [446, 263] on icon at bounding box center [449, 265] width 6 height 8
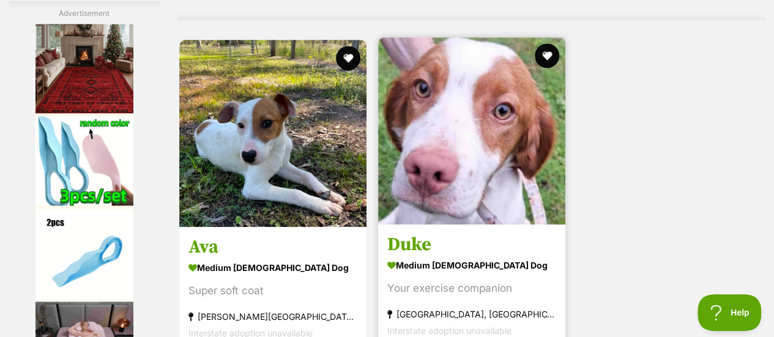
scroll to position [2877, 0]
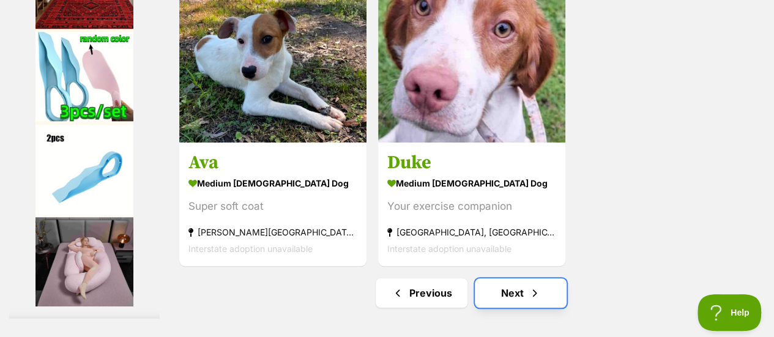
click at [511, 279] on link "Next" at bounding box center [521, 293] width 92 height 29
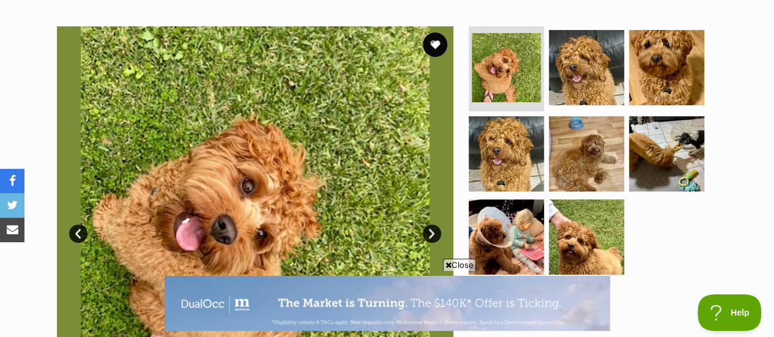
click at [433, 225] on link "Next" at bounding box center [432, 234] width 18 height 18
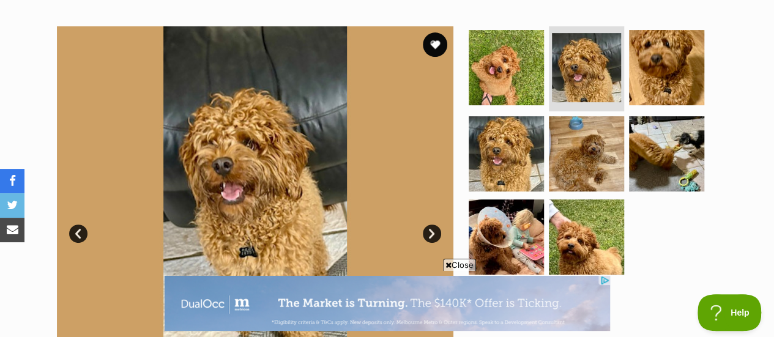
click at [433, 225] on link "Next" at bounding box center [432, 234] width 18 height 18
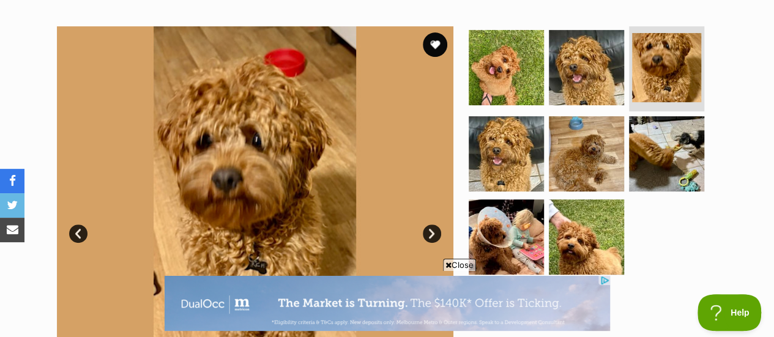
click at [433, 225] on link "Next" at bounding box center [432, 234] width 18 height 18
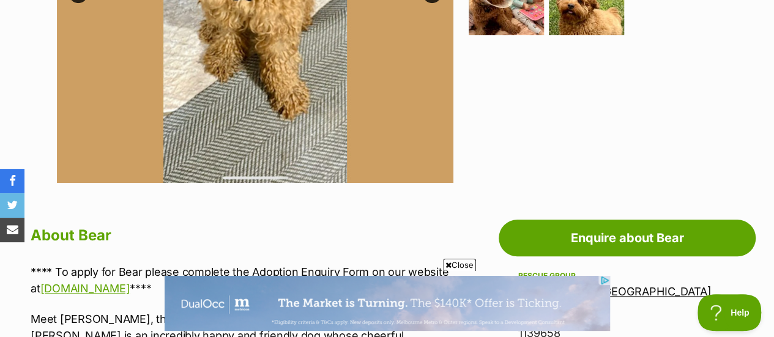
scroll to position [490, 0]
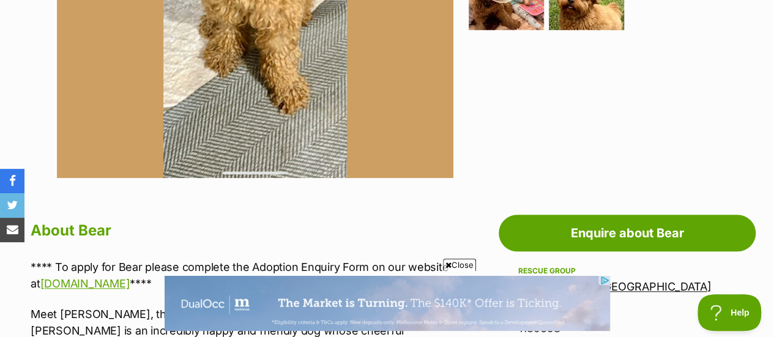
click at [446, 265] on icon at bounding box center [449, 265] width 6 height 8
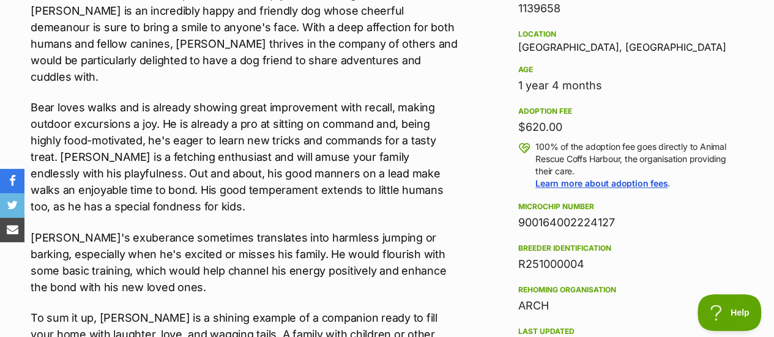
scroll to position [796, 0]
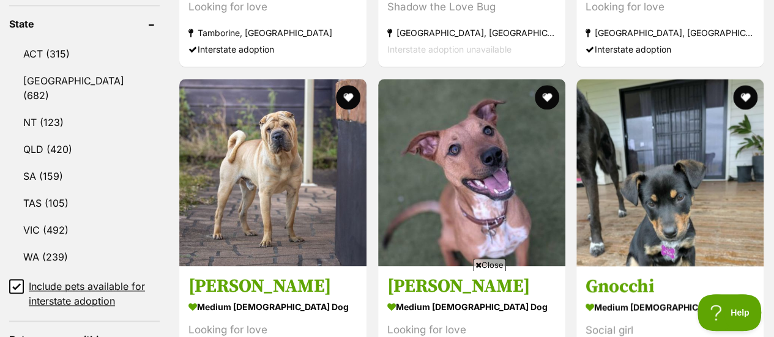
click at [478, 265] on icon at bounding box center [479, 265] width 6 height 8
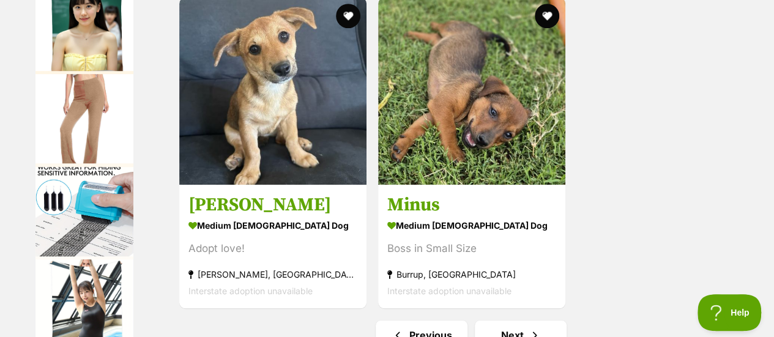
scroll to position [2755, 0]
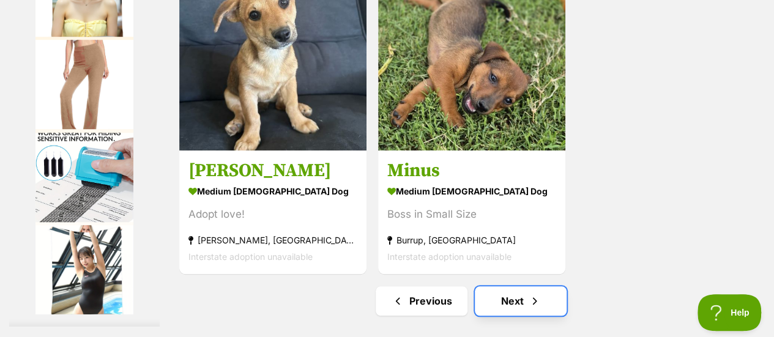
click at [513, 287] on link "Next" at bounding box center [521, 301] width 92 height 29
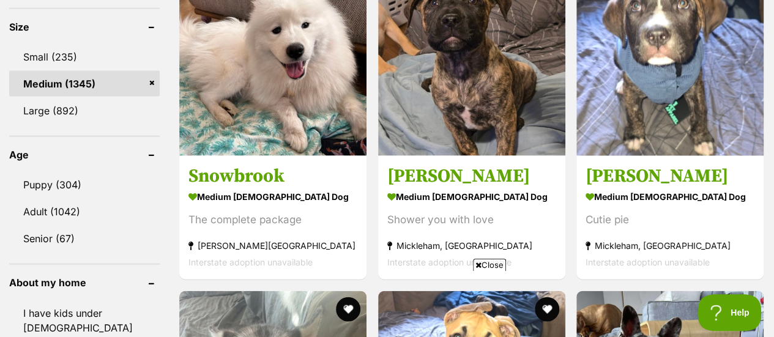
scroll to position [1224, 0]
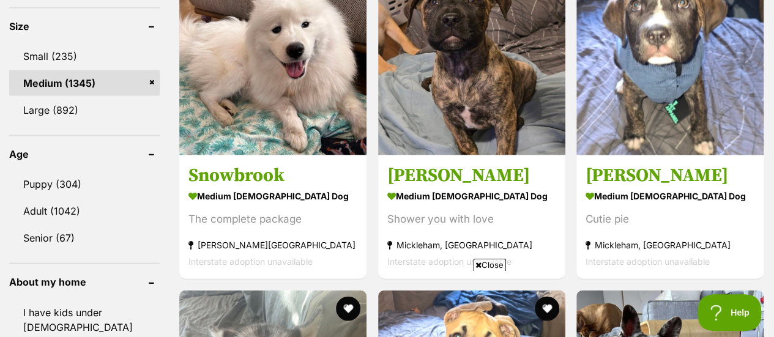
click at [477, 265] on icon at bounding box center [479, 265] width 6 height 8
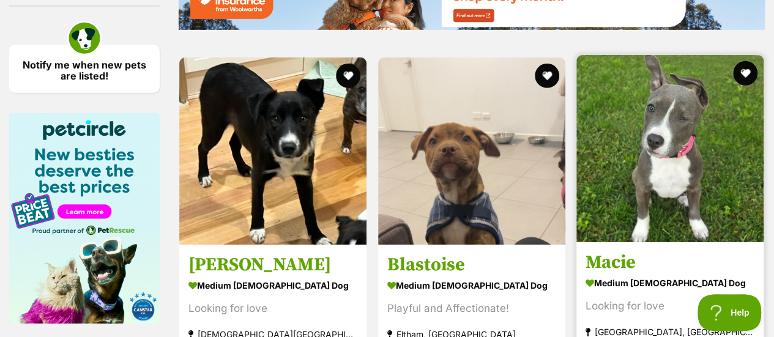
scroll to position [1959, 0]
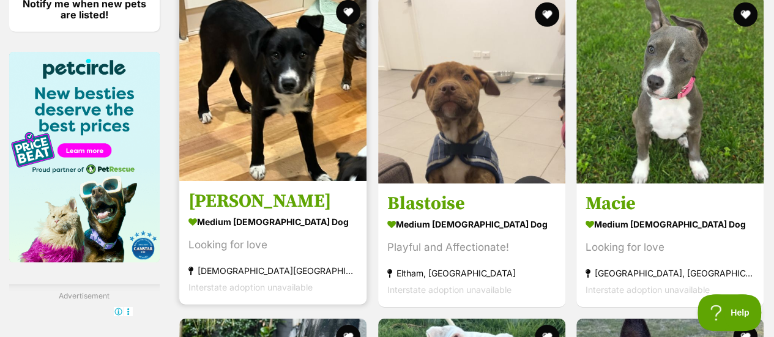
click at [247, 190] on h3 "[PERSON_NAME]" at bounding box center [273, 201] width 169 height 23
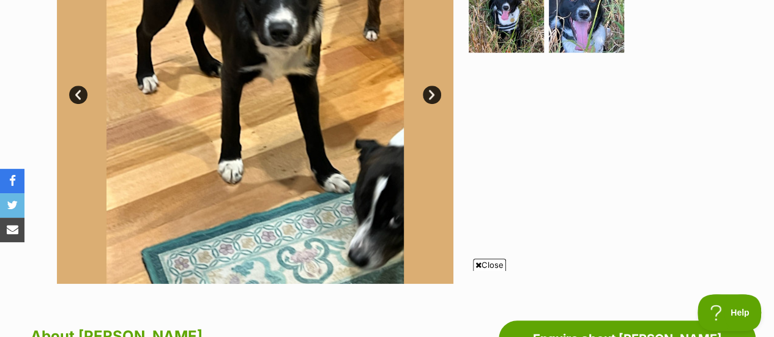
click at [476, 265] on icon at bounding box center [479, 265] width 6 height 8
click at [475, 265] on div at bounding box center [592, 85] width 251 height 397
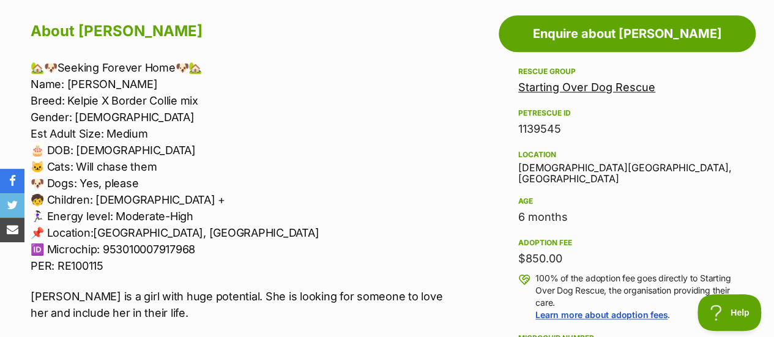
scroll to position [673, 0]
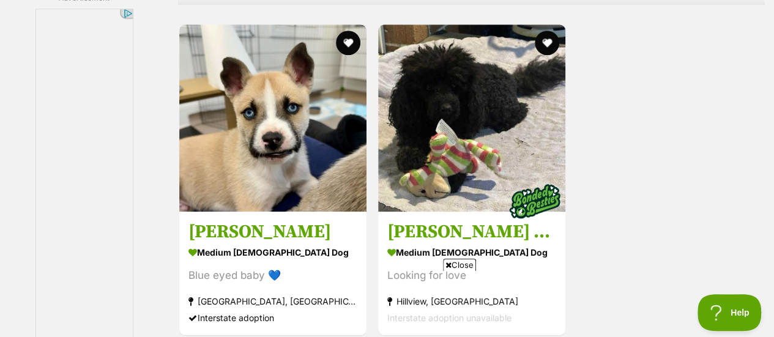
scroll to position [2755, 0]
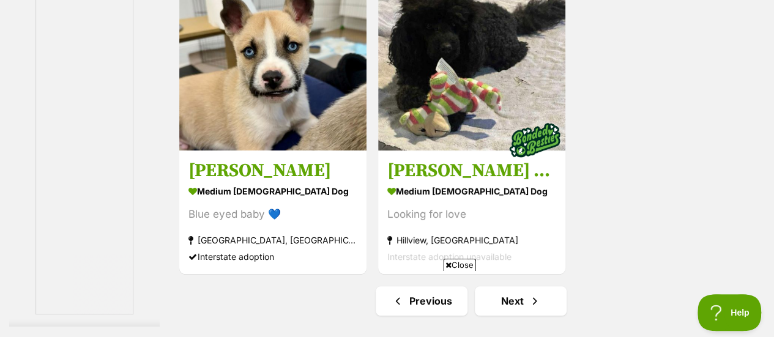
click at [451, 266] on span "Close" at bounding box center [459, 265] width 33 height 12
click at [516, 287] on link "Next" at bounding box center [521, 301] width 92 height 29
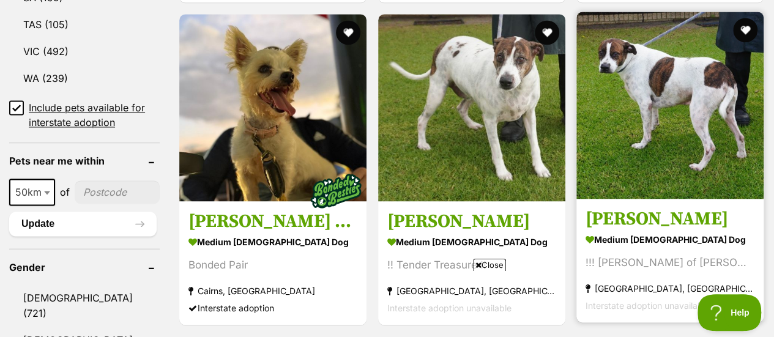
scroll to position [857, 0]
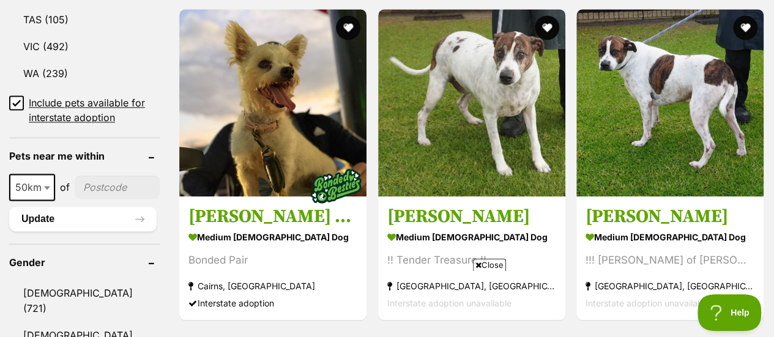
click at [478, 267] on icon at bounding box center [479, 265] width 6 height 8
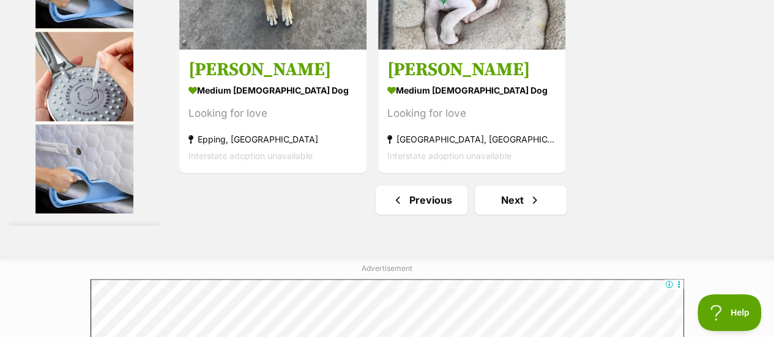
scroll to position [3000, 0]
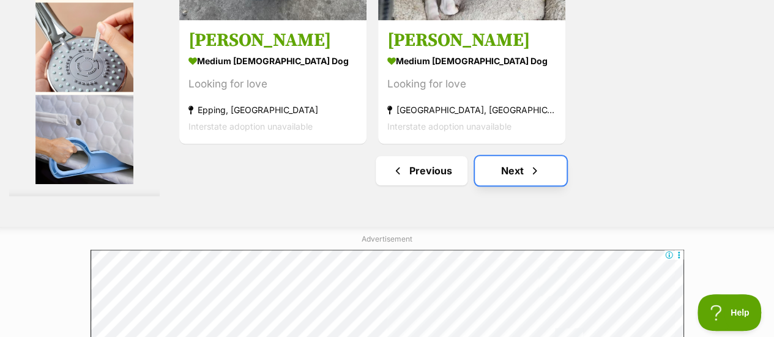
click at [515, 156] on link "Next" at bounding box center [521, 170] width 92 height 29
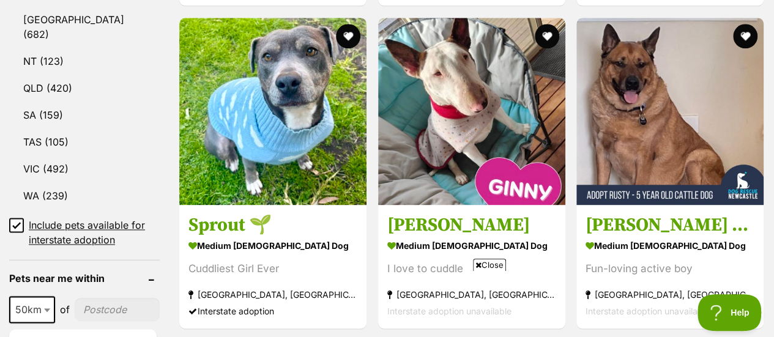
click at [476, 264] on icon at bounding box center [479, 265] width 6 height 8
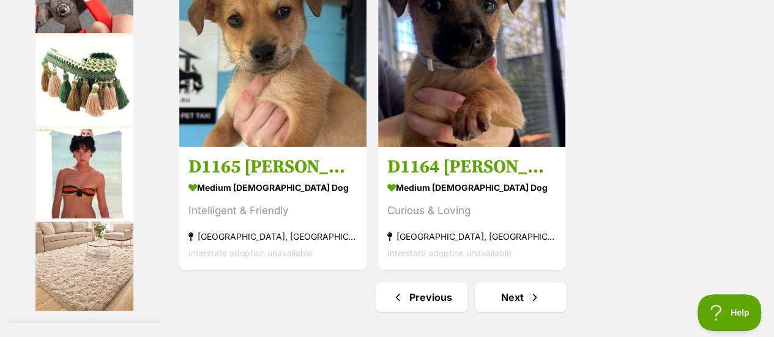
scroll to position [2816, 0]
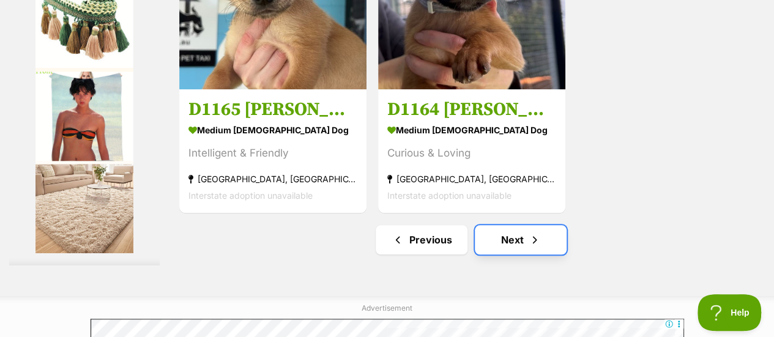
click at [509, 225] on link "Next" at bounding box center [521, 239] width 92 height 29
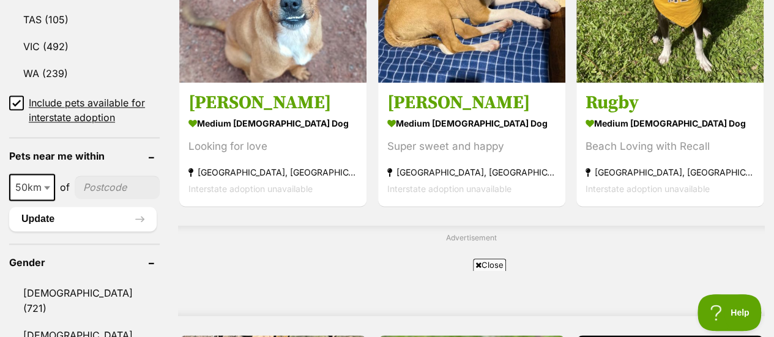
click at [473, 263] on span "Close" at bounding box center [489, 265] width 33 height 12
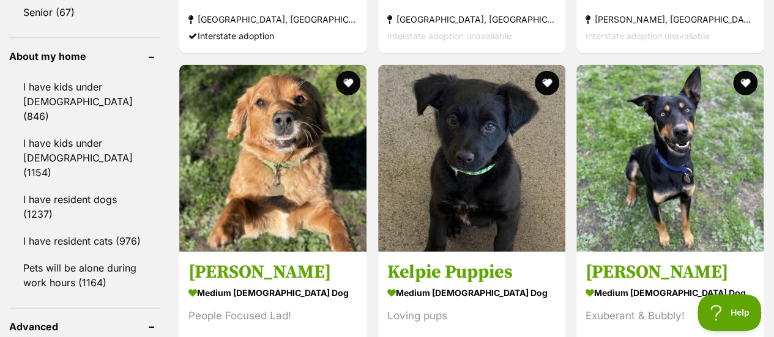
scroll to position [1469, 0]
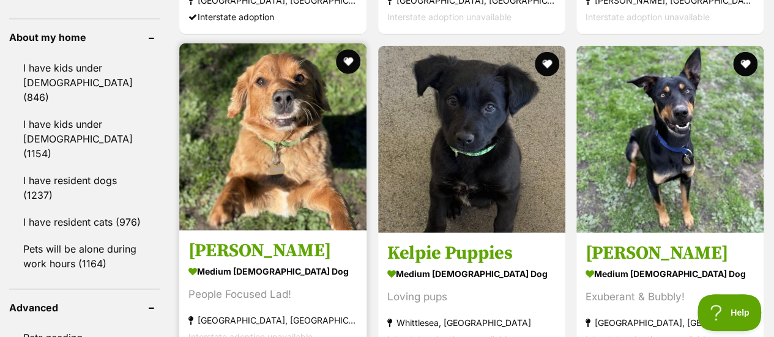
click at [201, 239] on h3 "[PERSON_NAME]" at bounding box center [273, 250] width 169 height 23
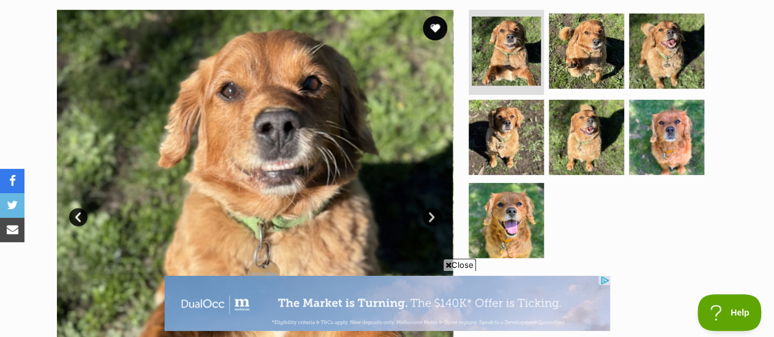
click at [446, 263] on icon at bounding box center [449, 265] width 6 height 8
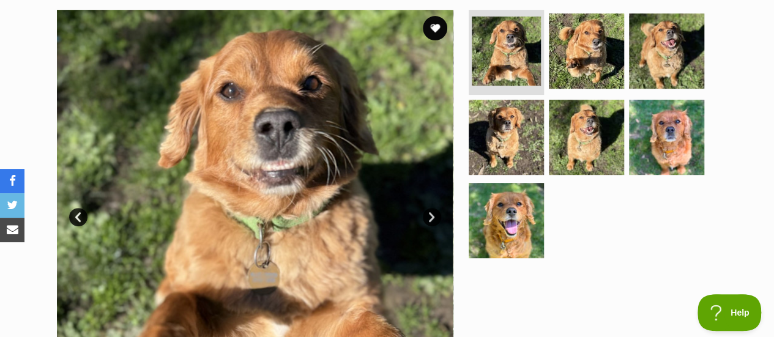
click at [431, 217] on link "Next" at bounding box center [432, 217] width 18 height 18
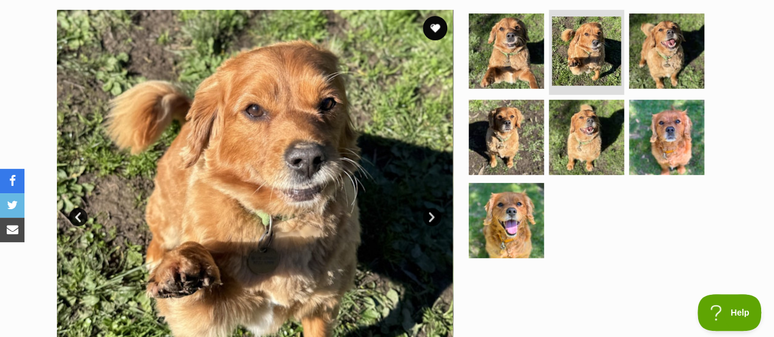
click at [431, 217] on link "Next" at bounding box center [432, 217] width 18 height 18
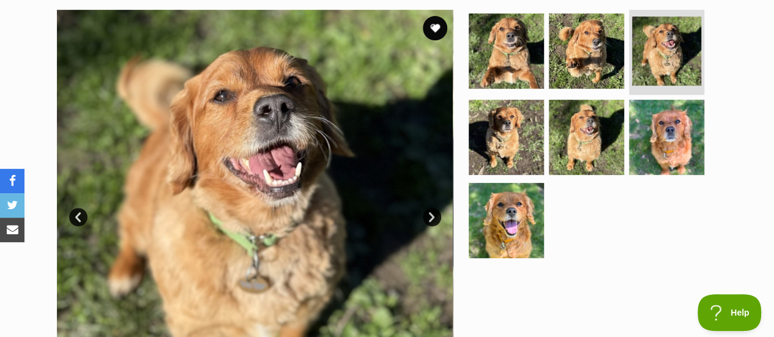
click at [431, 217] on link "Next" at bounding box center [432, 217] width 18 height 18
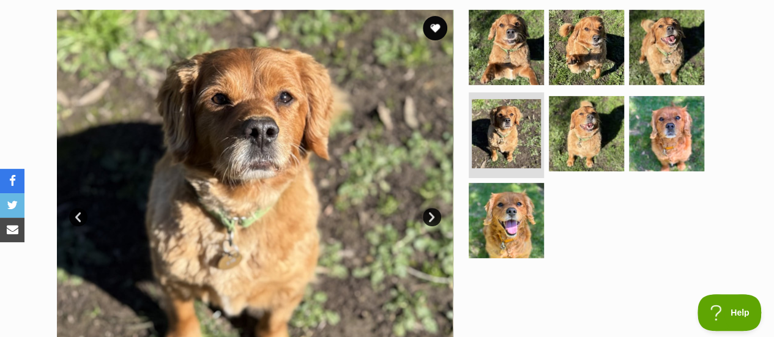
click at [431, 217] on link "Next" at bounding box center [432, 217] width 18 height 18
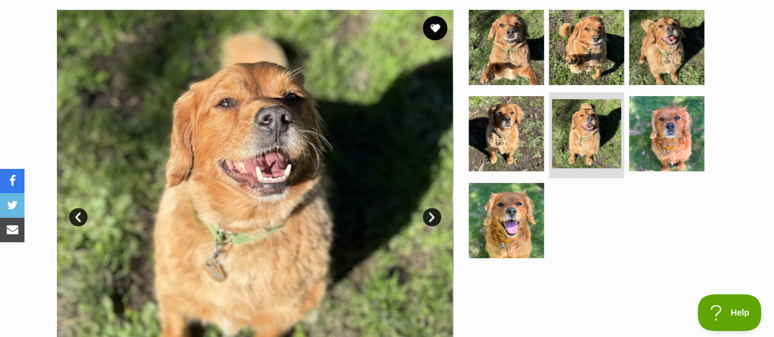
click at [431, 218] on link "Next" at bounding box center [432, 217] width 18 height 18
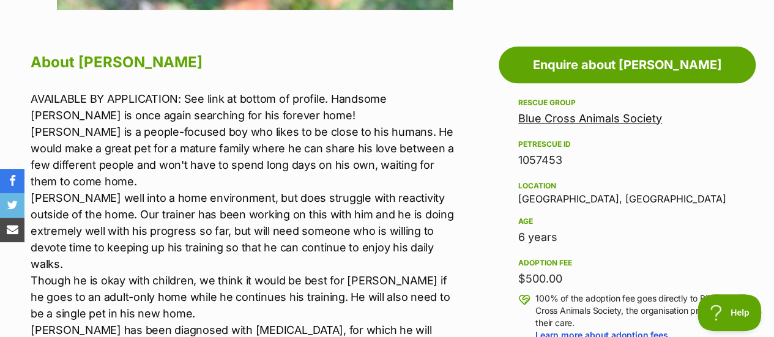
scroll to position [673, 0]
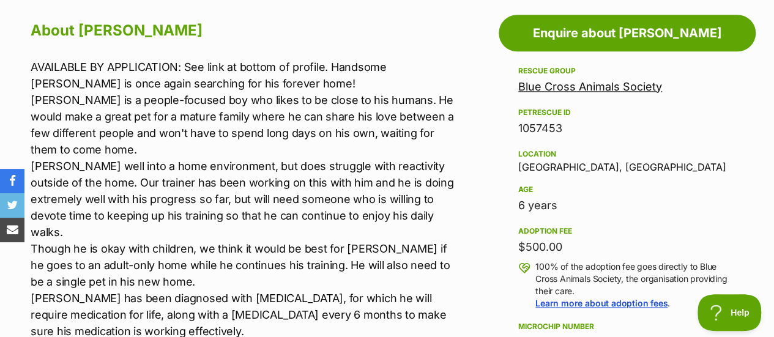
click at [607, 88] on link "Blue Cross Animals Society" at bounding box center [591, 86] width 144 height 13
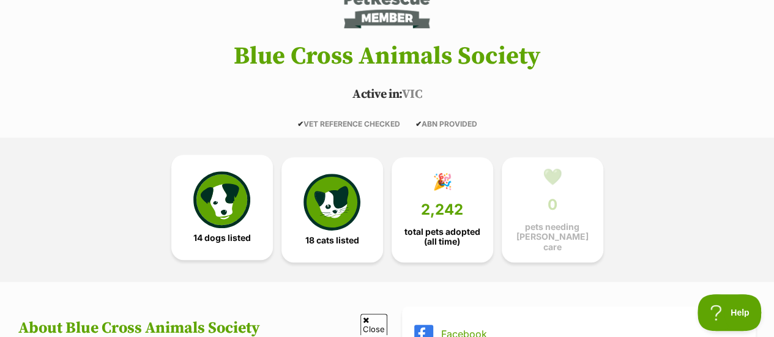
click at [223, 210] on img at bounding box center [221, 199] width 56 height 56
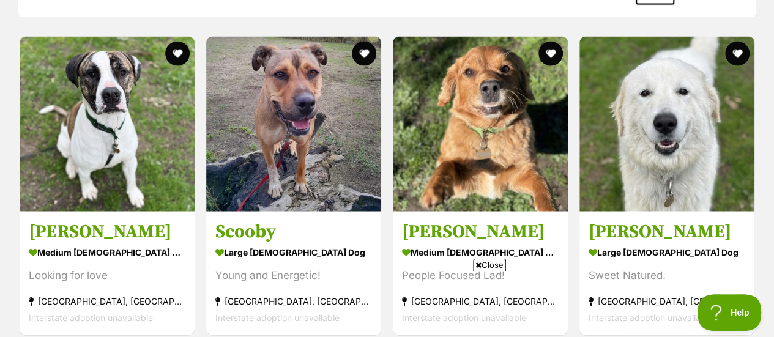
scroll to position [1363, 0]
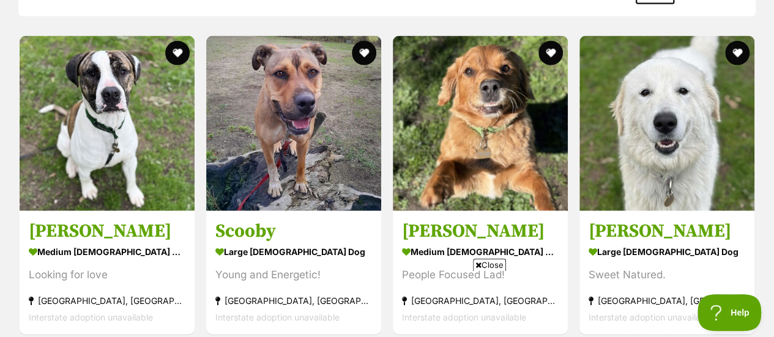
click at [478, 268] on icon at bounding box center [479, 265] width 6 height 8
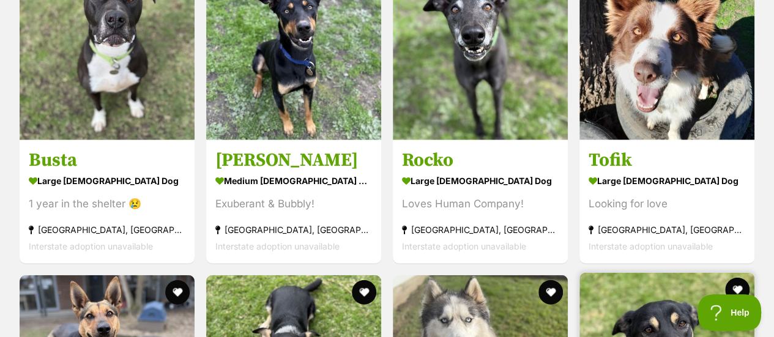
scroll to position [1669, 0]
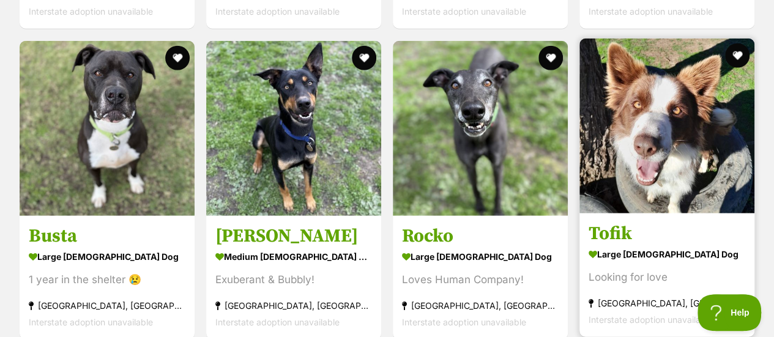
click at [611, 231] on h3 "Tofik" at bounding box center [667, 233] width 157 height 23
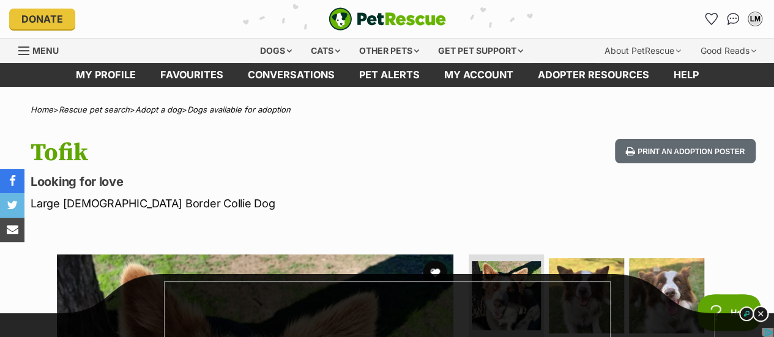
click at [763, 312] on img at bounding box center [761, 314] width 16 height 16
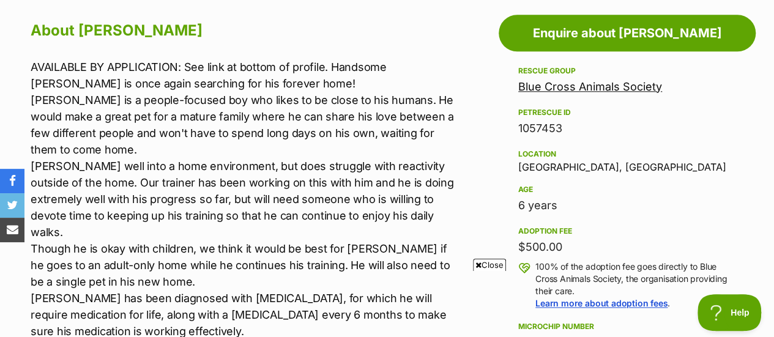
click at [477, 264] on icon at bounding box center [479, 265] width 6 height 8
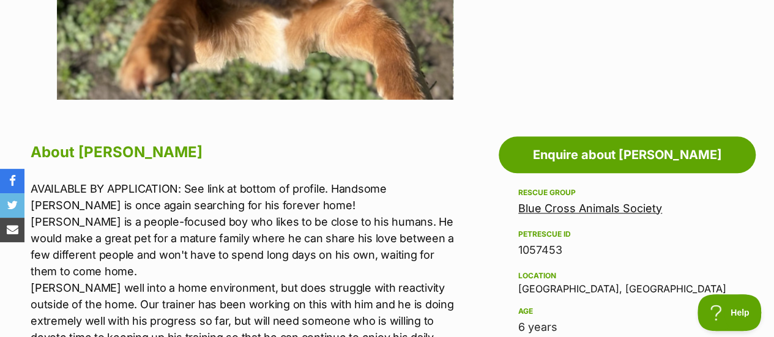
scroll to position [551, 0]
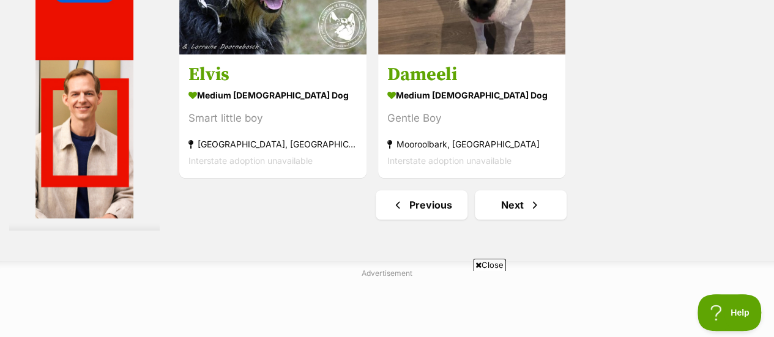
scroll to position [2871, 0]
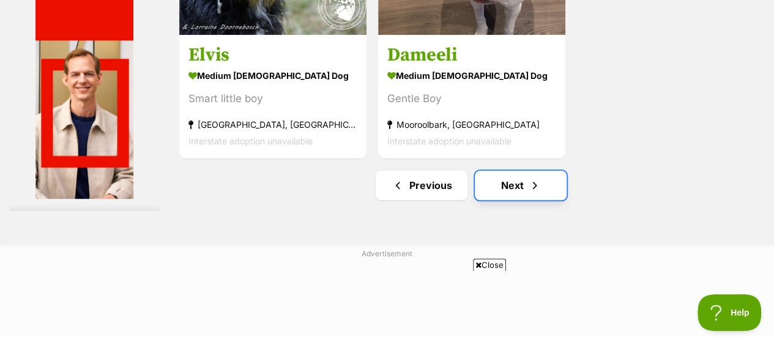
click at [514, 171] on link "Next" at bounding box center [521, 185] width 92 height 29
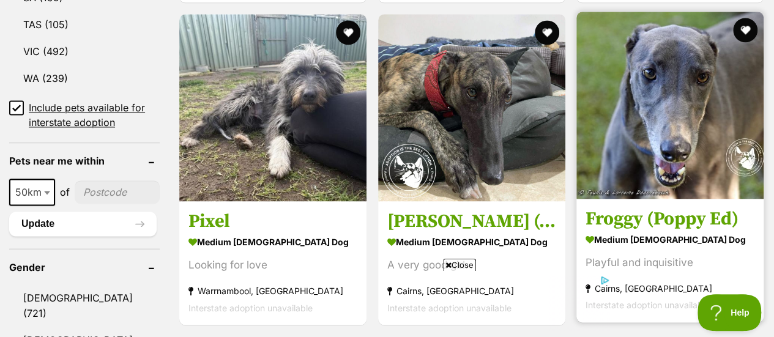
scroll to position [857, 0]
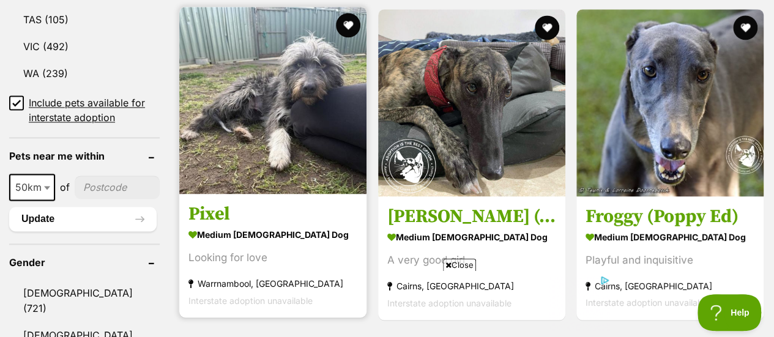
click at [208, 203] on h3 "Pixel" at bounding box center [273, 214] width 169 height 23
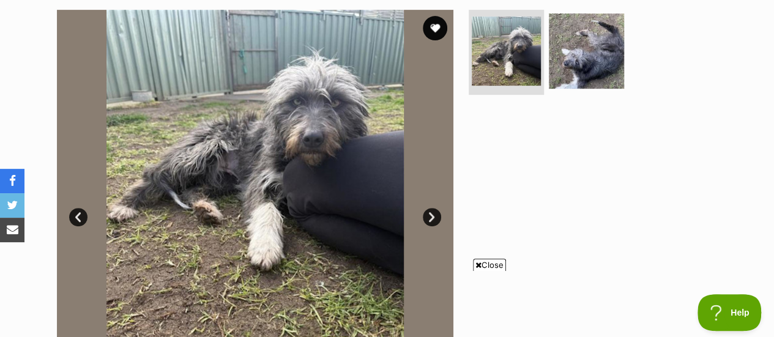
click at [433, 219] on link "Next" at bounding box center [432, 217] width 18 height 18
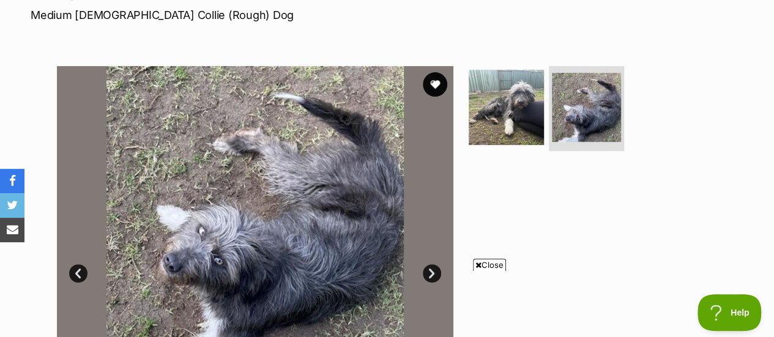
scroll to position [184, 0]
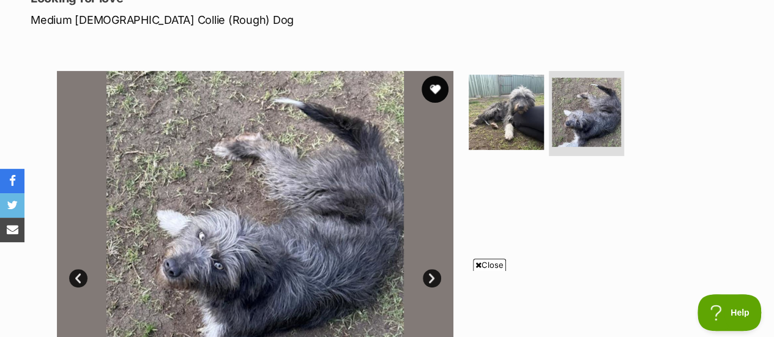
click at [440, 86] on button "favourite" at bounding box center [435, 89] width 27 height 27
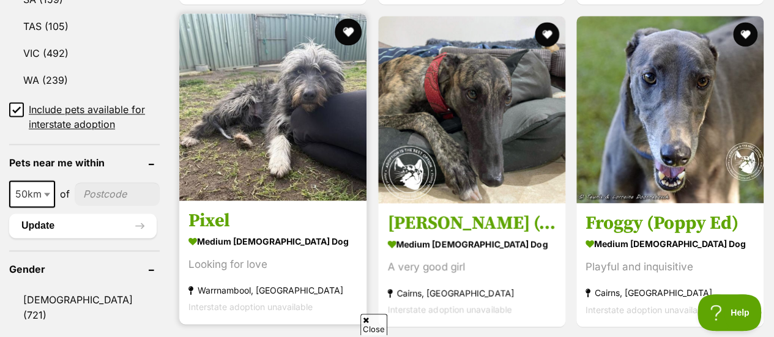
click at [347, 18] on button "favourite" at bounding box center [348, 31] width 27 height 27
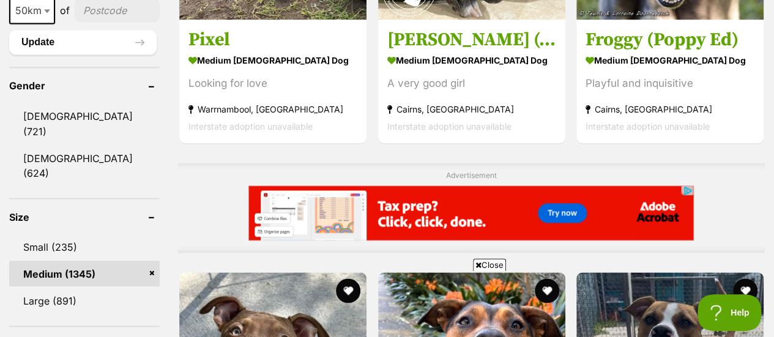
click at [476, 264] on icon at bounding box center [479, 265] width 6 height 8
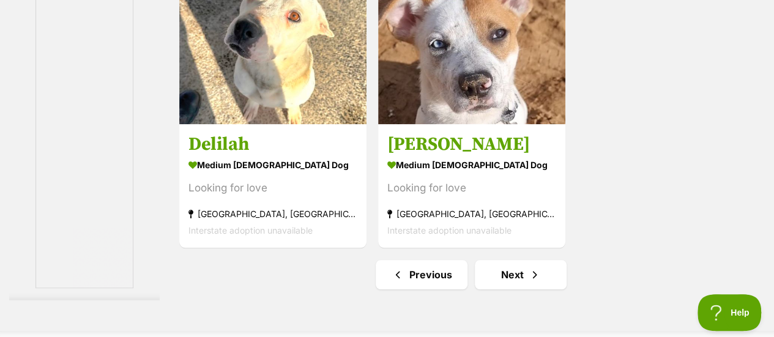
scroll to position [2932, 0]
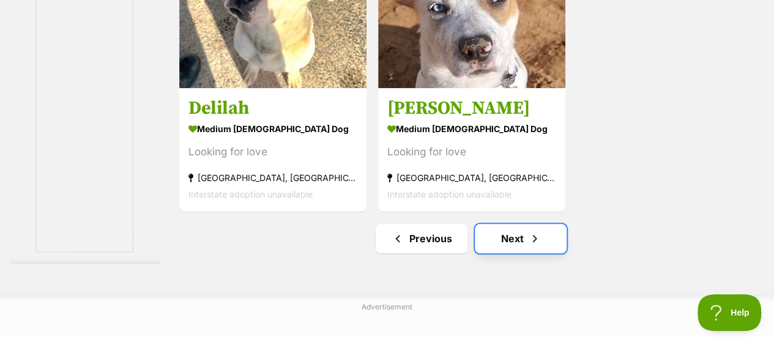
click at [519, 224] on link "Next" at bounding box center [521, 238] width 92 height 29
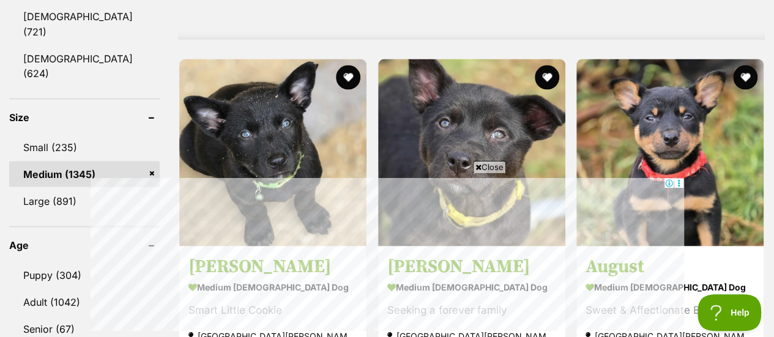
scroll to position [1163, 0]
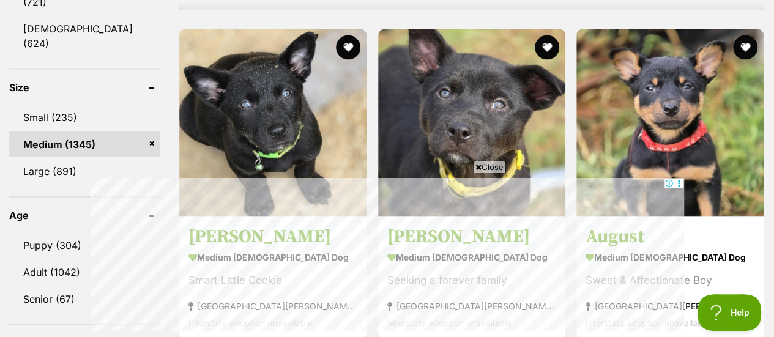
click at [479, 167] on icon at bounding box center [479, 167] width 6 height 8
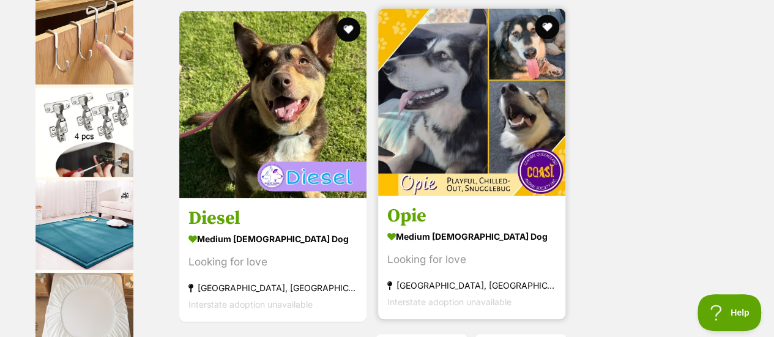
scroll to position [2755, 0]
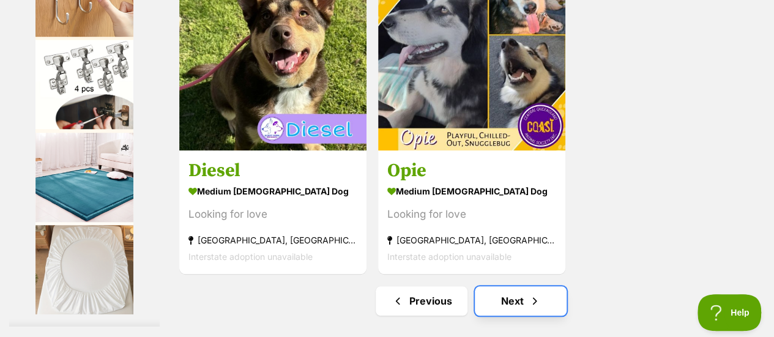
click at [513, 287] on link "Next" at bounding box center [521, 301] width 92 height 29
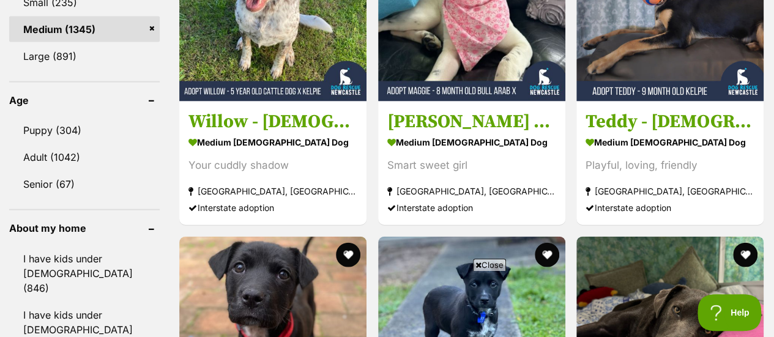
scroll to position [1286, 0]
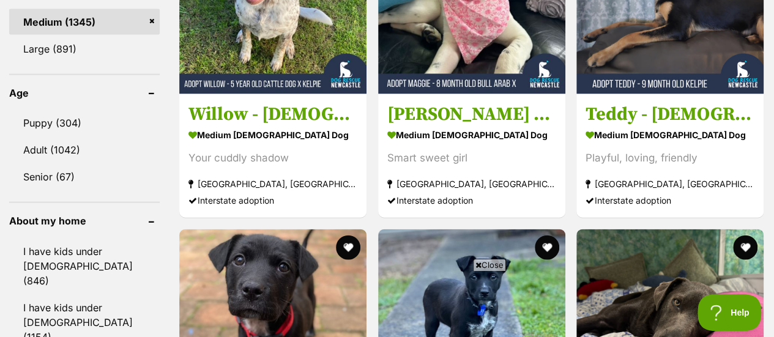
click at [476, 267] on icon at bounding box center [479, 265] width 6 height 8
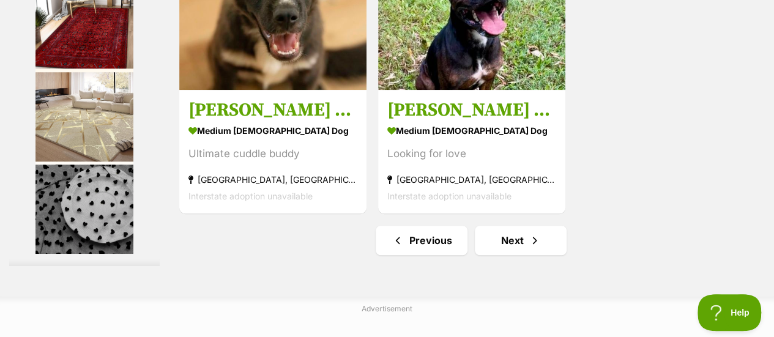
scroll to position [2816, 0]
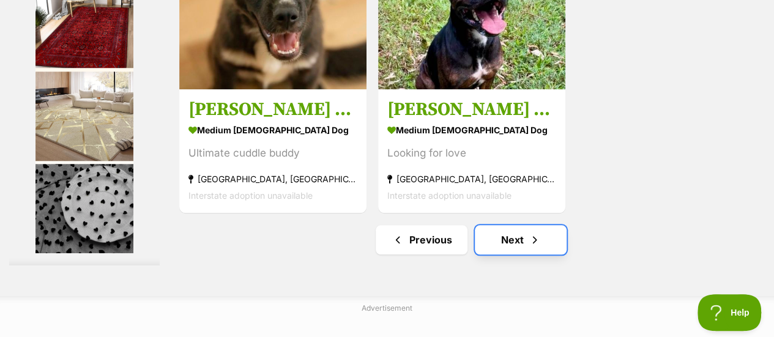
click at [510, 225] on link "Next" at bounding box center [521, 239] width 92 height 29
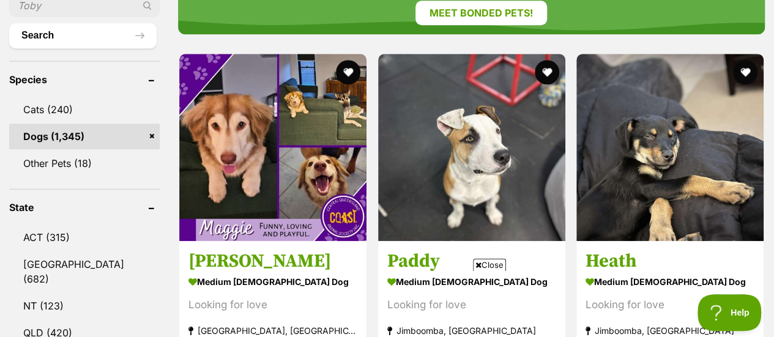
click at [476, 264] on icon at bounding box center [479, 265] width 6 height 8
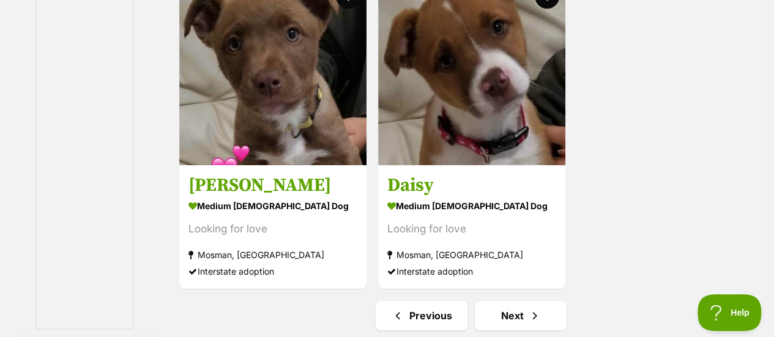
scroll to position [2877, 0]
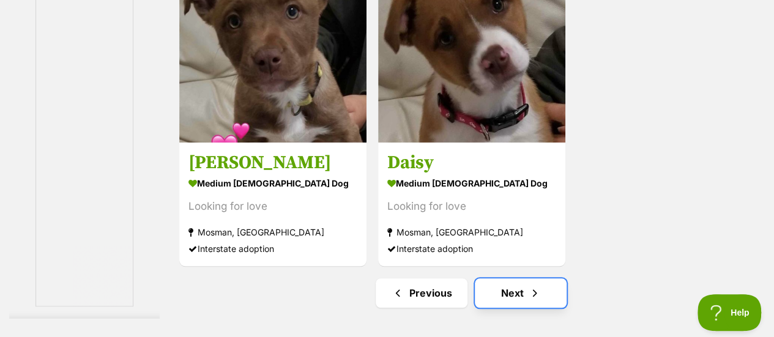
click at [511, 279] on link "Next" at bounding box center [521, 293] width 92 height 29
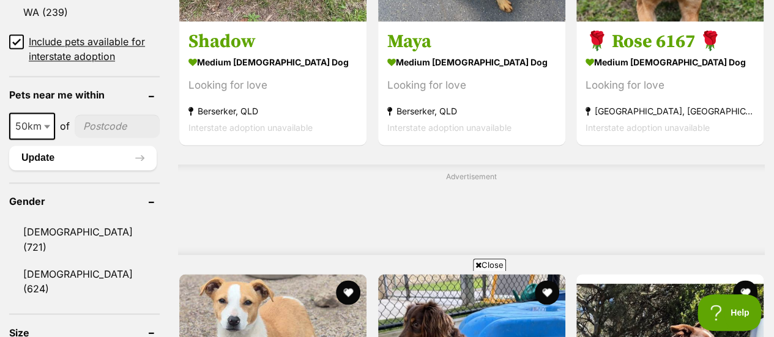
click at [478, 266] on icon at bounding box center [479, 265] width 6 height 8
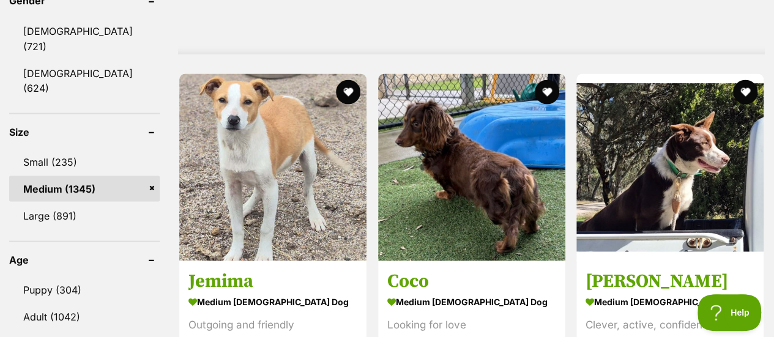
scroll to position [1163, 0]
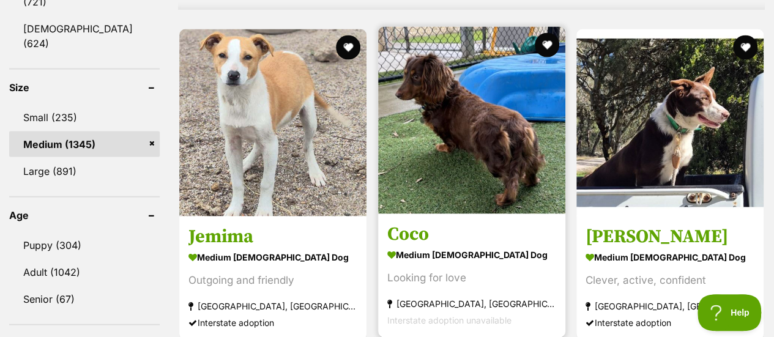
click at [491, 138] on img at bounding box center [471, 120] width 187 height 187
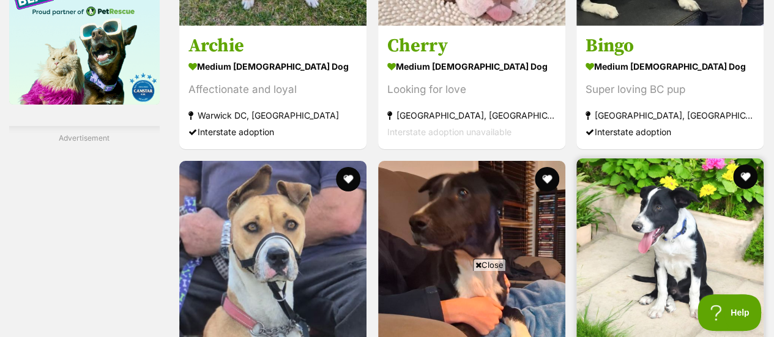
scroll to position [2265, 0]
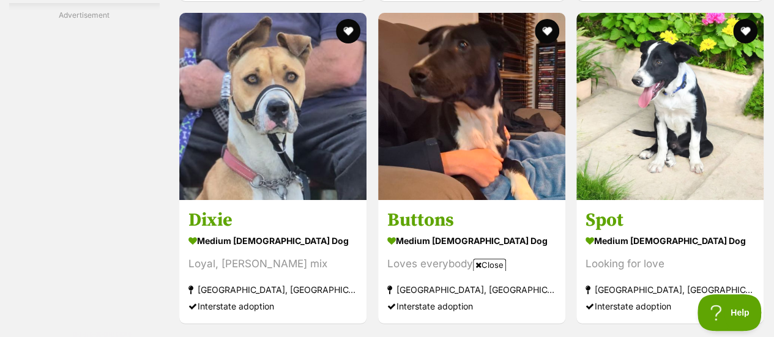
click at [476, 260] on span "Close" at bounding box center [489, 265] width 33 height 12
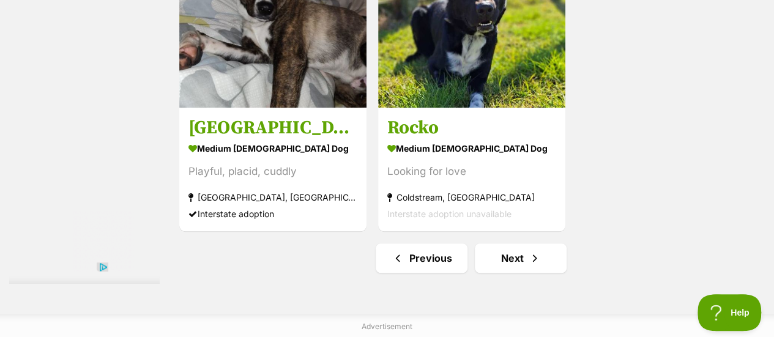
scroll to position [2816, 0]
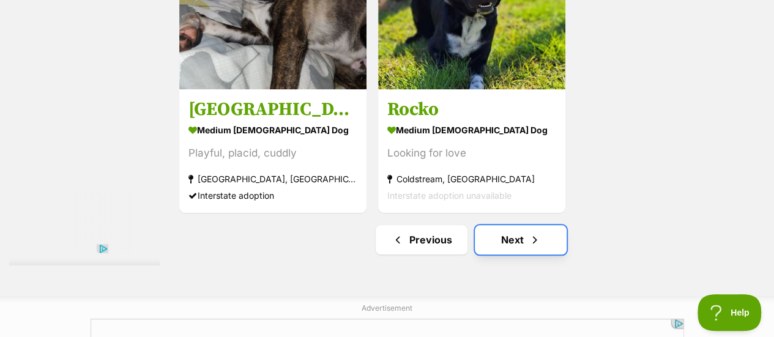
click at [514, 225] on link "Next" at bounding box center [521, 239] width 92 height 29
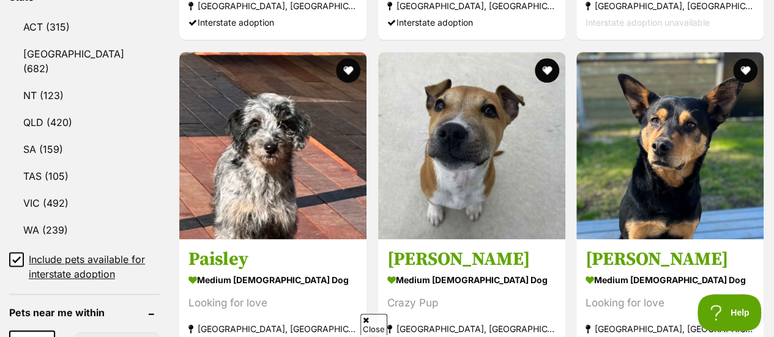
scroll to position [735, 0]
